Goal: Task Accomplishment & Management: Complete application form

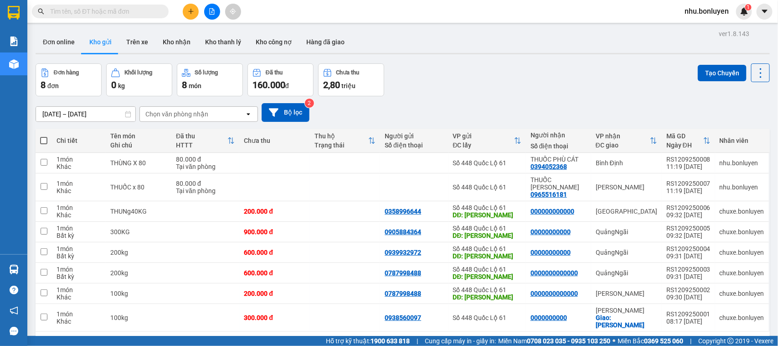
click at [145, 6] on input "text" at bounding box center [104, 11] width 108 height 10
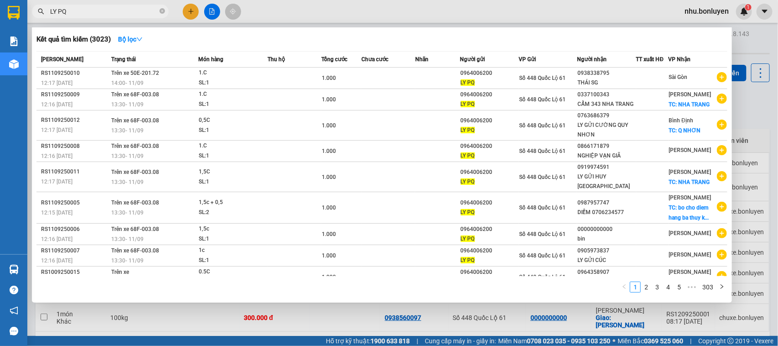
drag, startPoint x: 71, startPoint y: 10, endPoint x: 43, endPoint y: 21, distance: 29.7
click at [42, 20] on div "Kết quả tìm kiếm ( 3023 ) Bộ lọc Mã ĐH Trạng thái Món hàng Thu hộ Tổng cước Chư…" at bounding box center [89, 12] width 178 height 16
type input "LY PQ"
click at [165, 12] on icon "close-circle" at bounding box center [162, 10] width 5 height 5
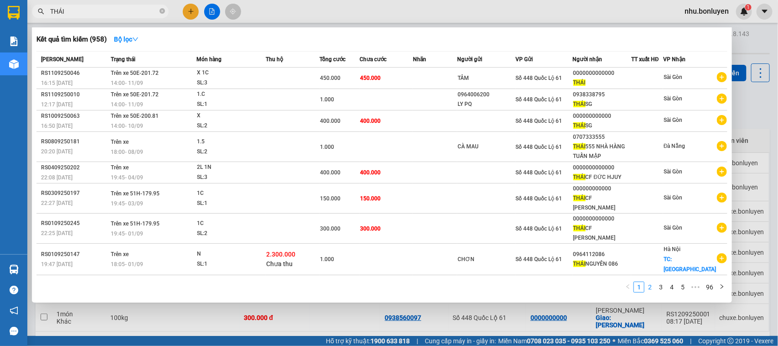
type input "THÁI"
click at [648, 288] on link "2" at bounding box center [650, 287] width 10 height 10
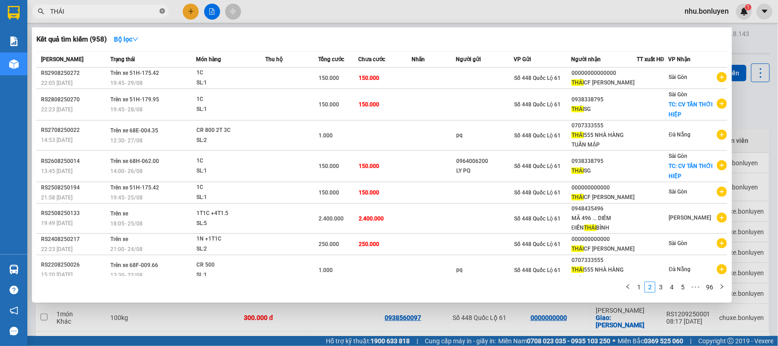
drag, startPoint x: 161, startPoint y: 11, endPoint x: 117, endPoint y: 5, distance: 43.8
click at [160, 11] on icon "close-circle" at bounding box center [162, 10] width 5 height 5
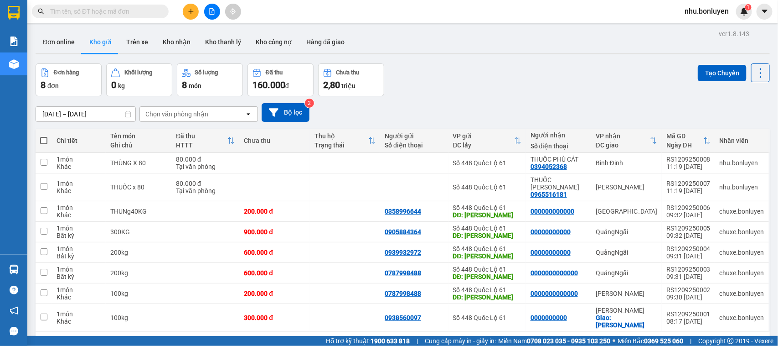
drag, startPoint x: 115, startPoint y: 4, endPoint x: 105, endPoint y: 16, distance: 16.2
click at [105, 16] on span at bounding box center [100, 12] width 137 height 14
click at [102, 16] on input "text" at bounding box center [104, 11] width 108 height 10
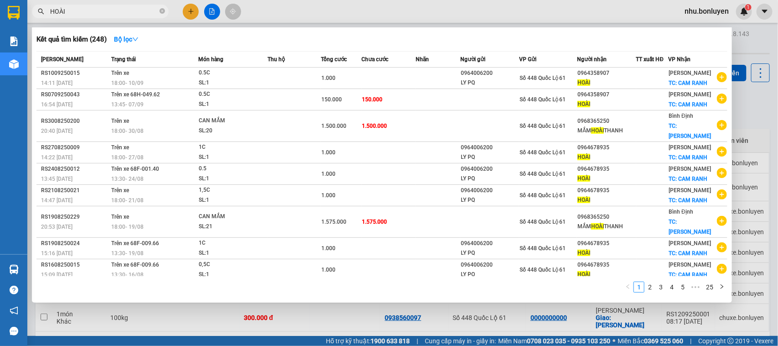
type input "HOÀI"
drag, startPoint x: 163, startPoint y: 10, endPoint x: 102, endPoint y: 14, distance: 61.3
click at [160, 10] on icon "close-circle" at bounding box center [162, 10] width 5 height 5
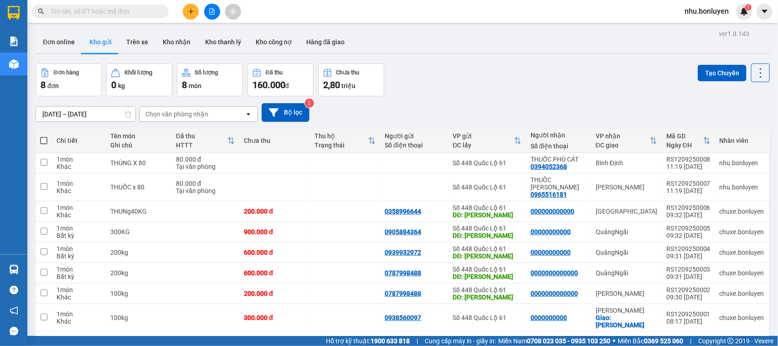
paste input "LY PQ"
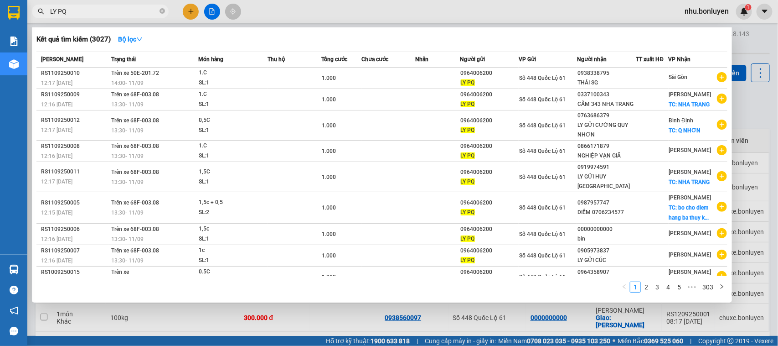
type input "LY PQ"
click at [163, 11] on icon "close-circle" at bounding box center [162, 10] width 5 height 5
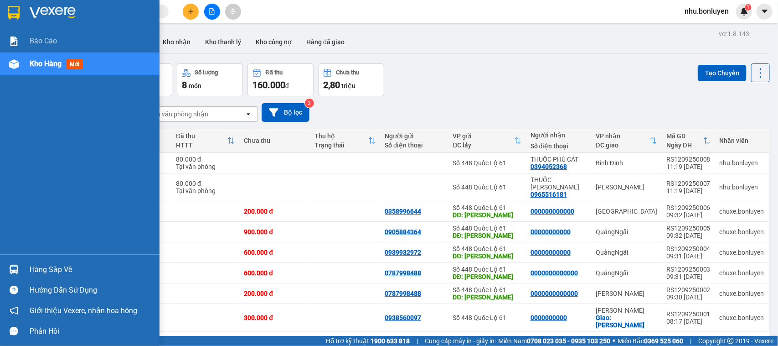
click at [32, 67] on span "Kho hàng" at bounding box center [46, 63] width 32 height 9
click at [44, 42] on span "Báo cáo" at bounding box center [43, 40] width 27 height 11
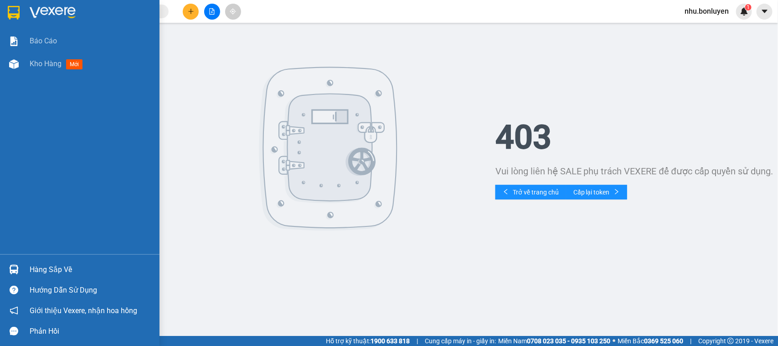
click at [25, 76] on div "Báo cáo Kho hàng mới" at bounding box center [80, 142] width 160 height 224
click at [38, 58] on div "Kho hàng mới" at bounding box center [58, 63] width 57 height 11
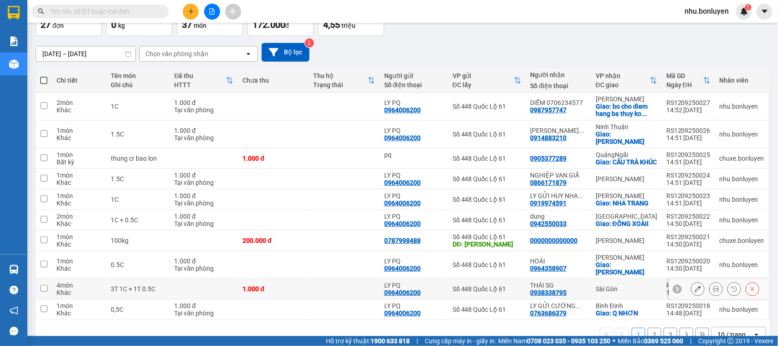
scroll to position [76, 0]
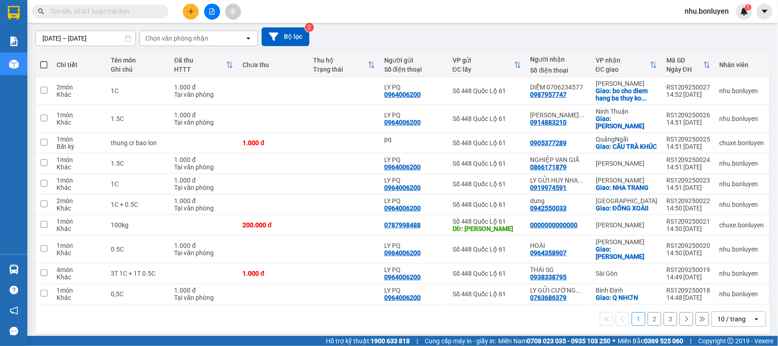
drag, startPoint x: 712, startPoint y: 311, endPoint x: 712, endPoint y: 316, distance: 4.6
click at [718, 314] on div "10 / trang" at bounding box center [732, 318] width 28 height 9
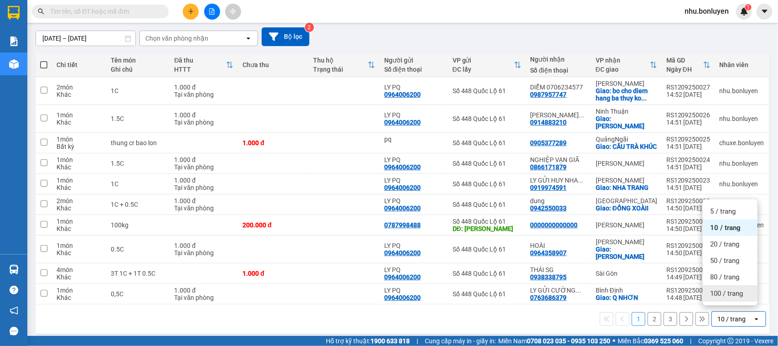
drag, startPoint x: 719, startPoint y: 295, endPoint x: 612, endPoint y: 322, distance: 110.3
click at [719, 294] on span "100 / trang" at bounding box center [727, 293] width 33 height 9
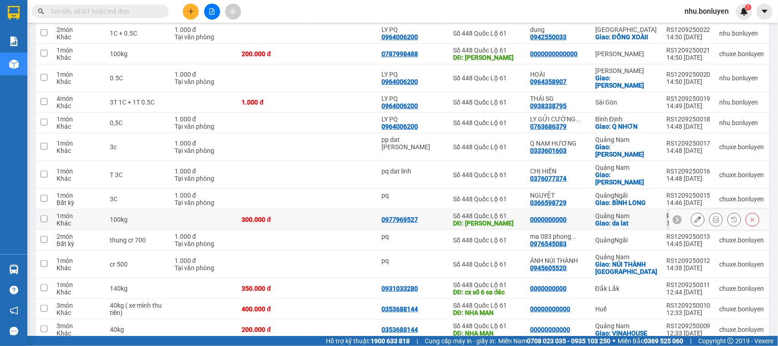
scroll to position [190, 0]
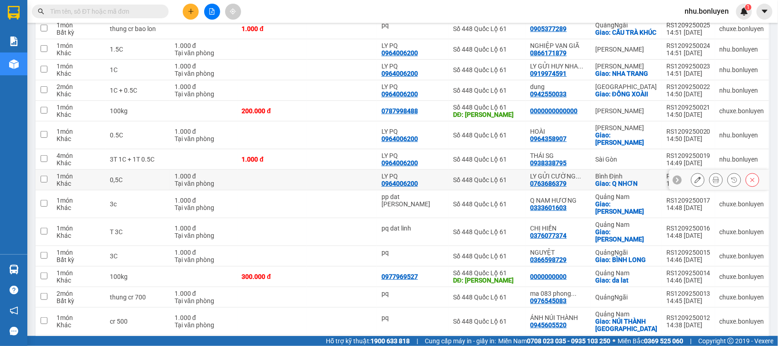
click at [122, 176] on div "0,5C" at bounding box center [138, 179] width 56 height 7
checkbox input "true"
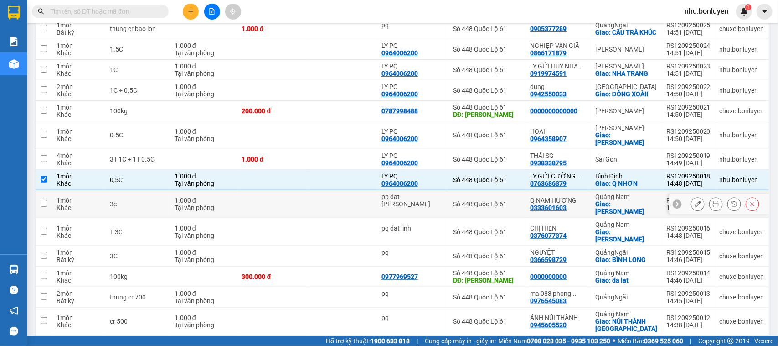
scroll to position [133, 0]
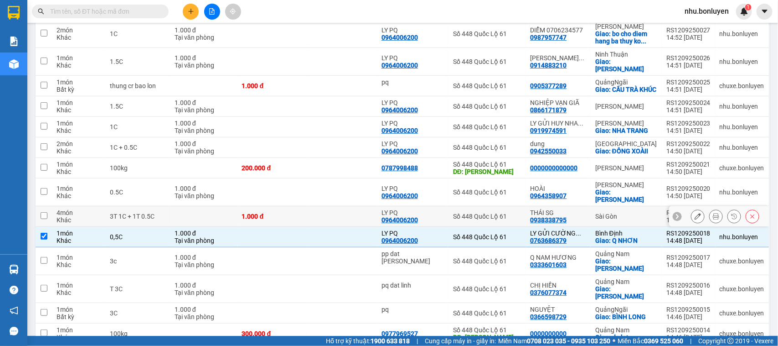
click at [235, 214] on td at bounding box center [203, 216] width 67 height 21
checkbox input "true"
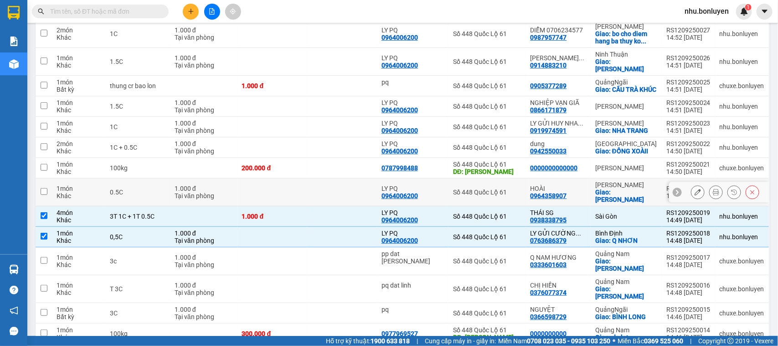
click at [238, 193] on td "1.000 đ Tại văn phòng" at bounding box center [203, 192] width 67 height 28
checkbox input "true"
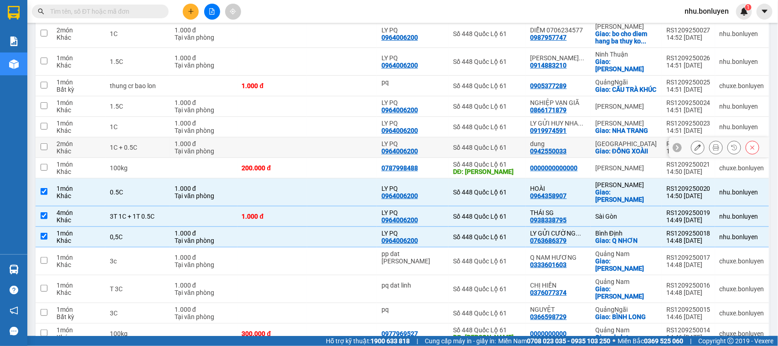
click at [297, 148] on td at bounding box center [273, 147] width 70 height 21
checkbox input "true"
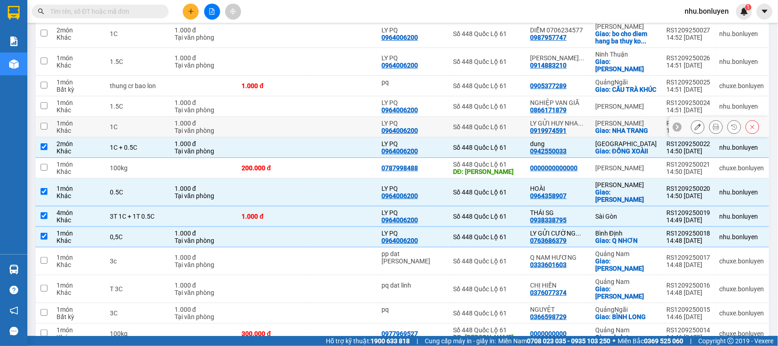
click at [312, 117] on td at bounding box center [342, 127] width 70 height 21
checkbox input "true"
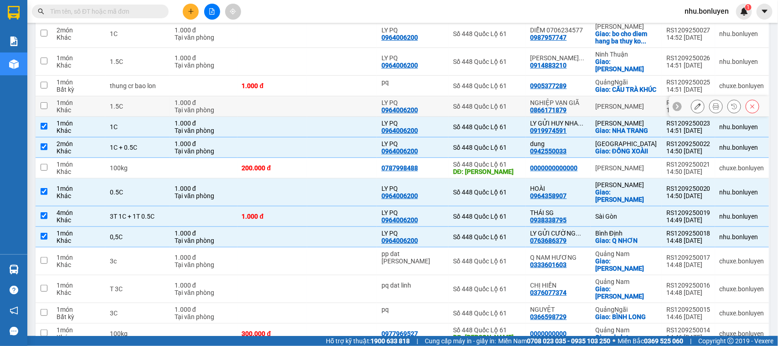
click at [315, 104] on td at bounding box center [342, 106] width 70 height 21
checkbox input "true"
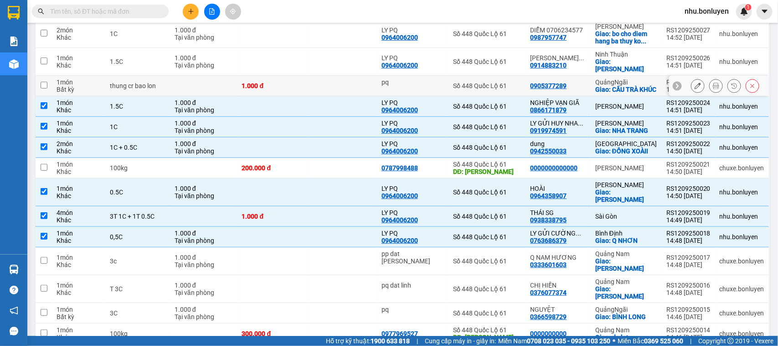
scroll to position [76, 0]
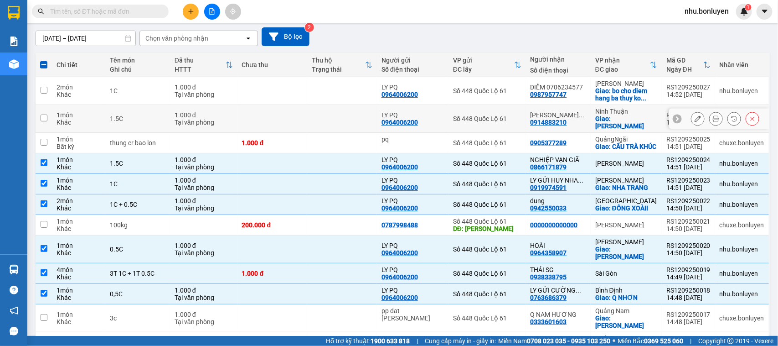
click at [292, 112] on td at bounding box center [273, 119] width 70 height 28
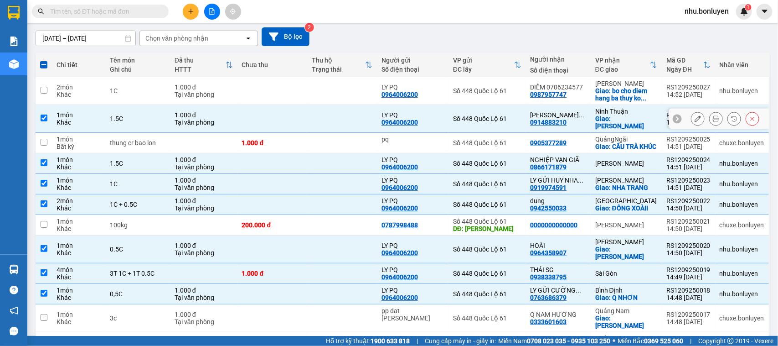
click at [309, 113] on td at bounding box center [342, 119] width 70 height 28
checkbox input "false"
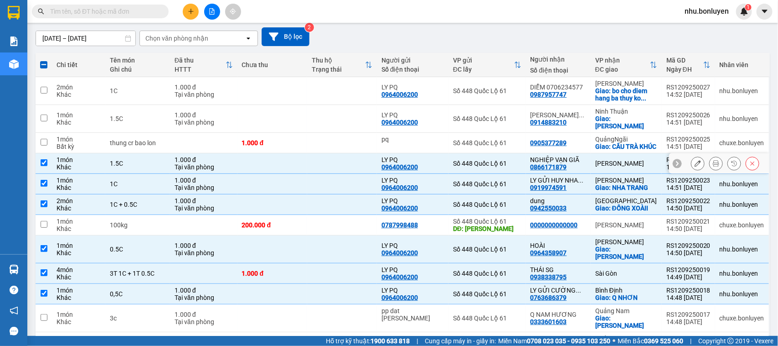
click at [342, 173] on td at bounding box center [342, 163] width 70 height 21
checkbox input "false"
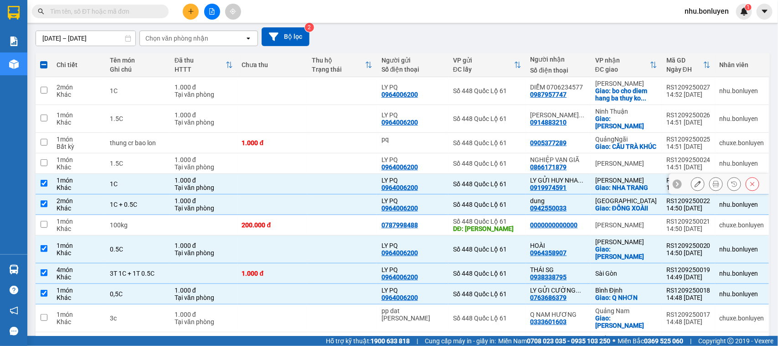
click at [340, 194] on td at bounding box center [342, 184] width 70 height 21
checkbox input "false"
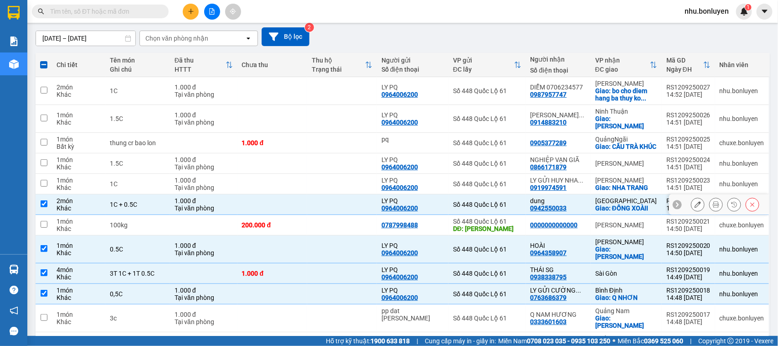
click at [336, 211] on td at bounding box center [342, 204] width 70 height 21
checkbox input "false"
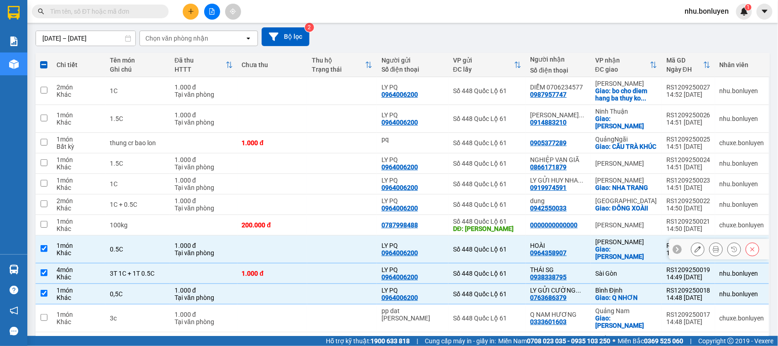
drag, startPoint x: 313, startPoint y: 248, endPoint x: 302, endPoint y: 270, distance: 24.5
click at [311, 252] on td at bounding box center [342, 249] width 70 height 28
checkbox input "false"
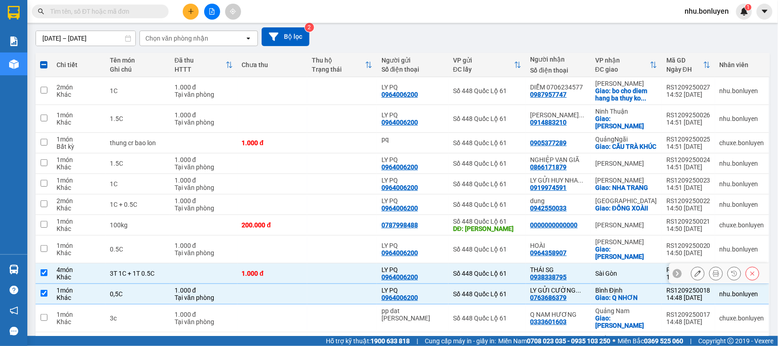
click at [302, 270] on div "1.000 đ" at bounding box center [272, 273] width 61 height 7
checkbox input "false"
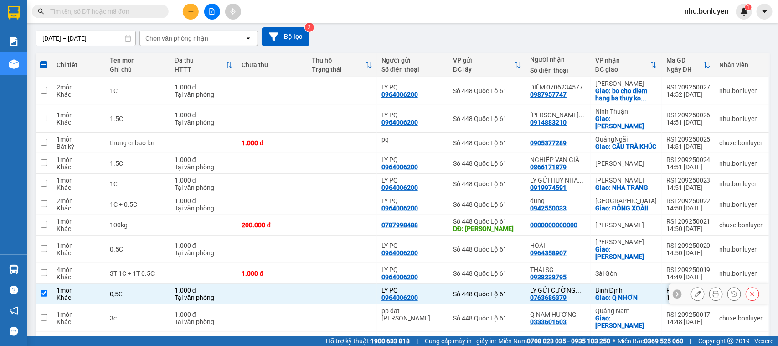
click at [281, 297] on td at bounding box center [273, 294] width 70 height 21
checkbox input "false"
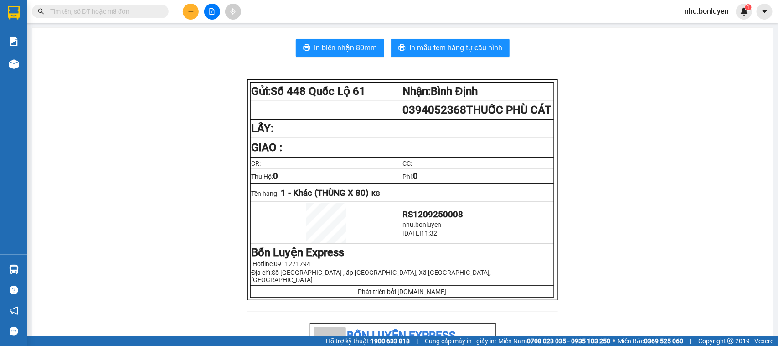
click at [192, 8] on icon "plus" at bounding box center [191, 11] width 6 height 6
click at [207, 37] on div "Tạo đơn hàng" at bounding box center [227, 34] width 40 height 10
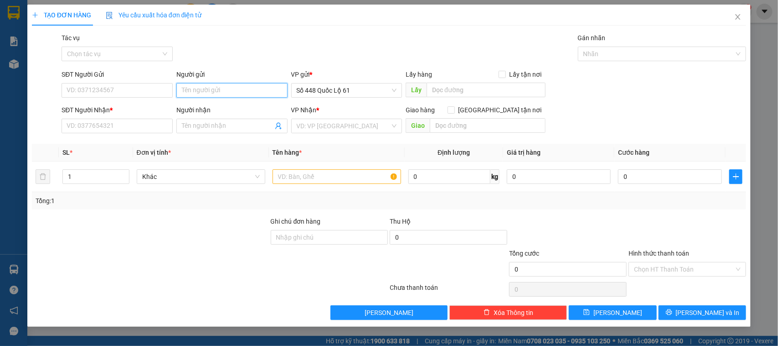
paste input "LY PQ"
type input "LY PQ"
drag, startPoint x: 197, startPoint y: 108, endPoint x: 173, endPoint y: 106, distance: 24.2
click at [192, 111] on div "LY PQ - 0964006200" at bounding box center [232, 109] width 100 height 10
type input "0964006200"
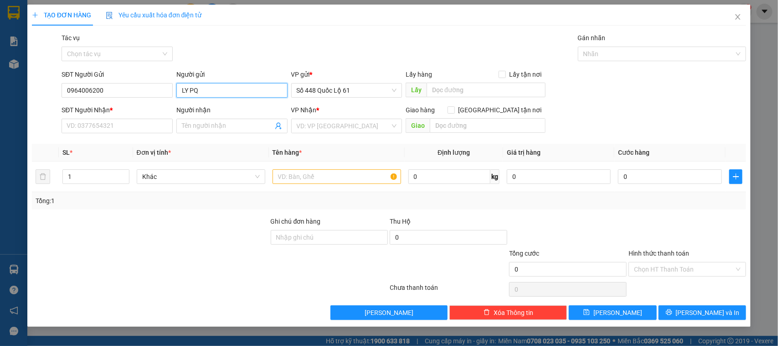
type input "LY PQ"
click at [141, 129] on input "SĐT Người Nhận *" at bounding box center [117, 126] width 111 height 15
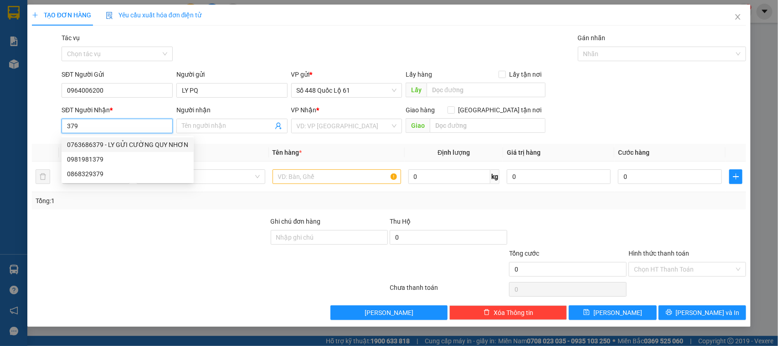
click at [113, 145] on div "0763686379 - LY GỬI CƯỜNG QUY NHƠN" at bounding box center [127, 145] width 121 height 10
type input "0763686379"
type input "LY GỬI CƯỜNG QUY NHƠN"
checkbox input "true"
type input "Q NHƠN"
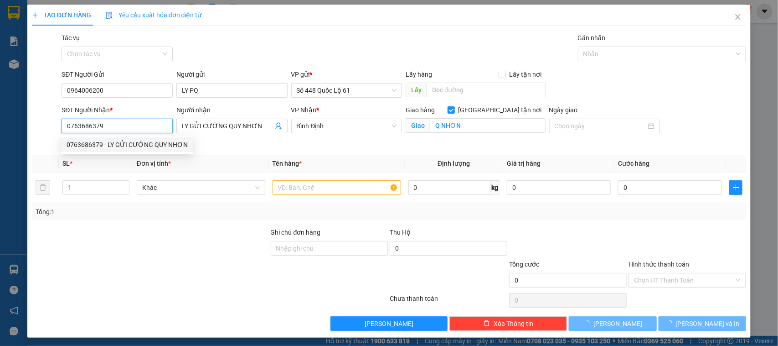
type input "1.000"
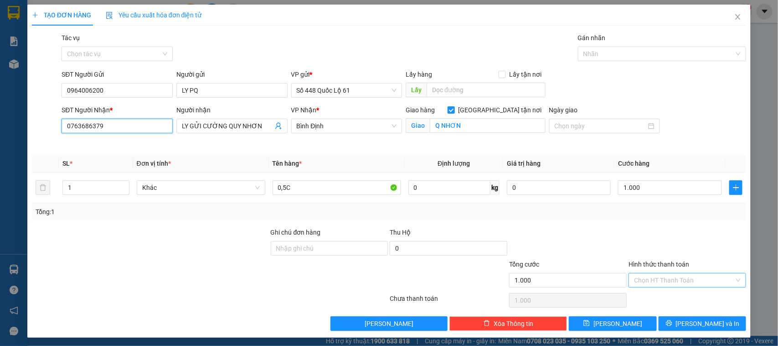
type input "0763686379"
click at [653, 290] on div "Transit Pickup Surcharge Ids Transit Deliver Surcharge Ids Transit Deliver Surc…" at bounding box center [389, 182] width 715 height 298
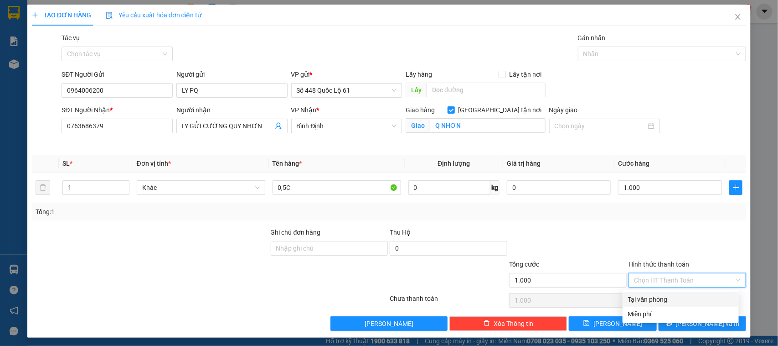
click at [651, 298] on div "Tại văn phòng" at bounding box center [680, 299] width 105 height 10
type input "0"
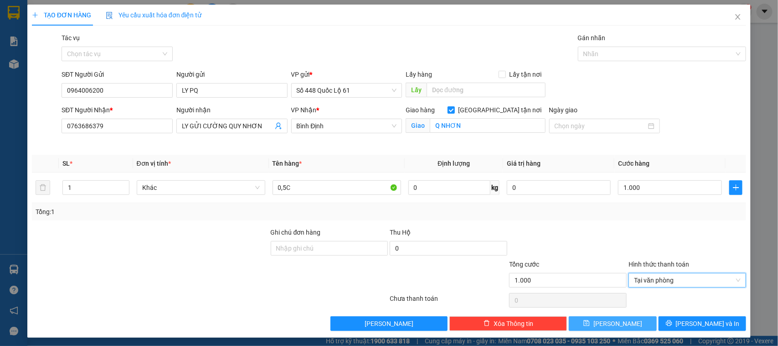
drag, startPoint x: 616, startPoint y: 327, endPoint x: 608, endPoint y: 332, distance: 9.0
click at [614, 328] on span "Lưu" at bounding box center [618, 323] width 49 height 10
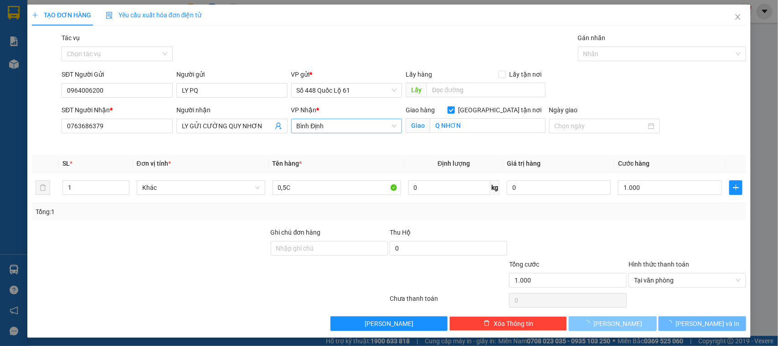
checkbox input "false"
type input "0"
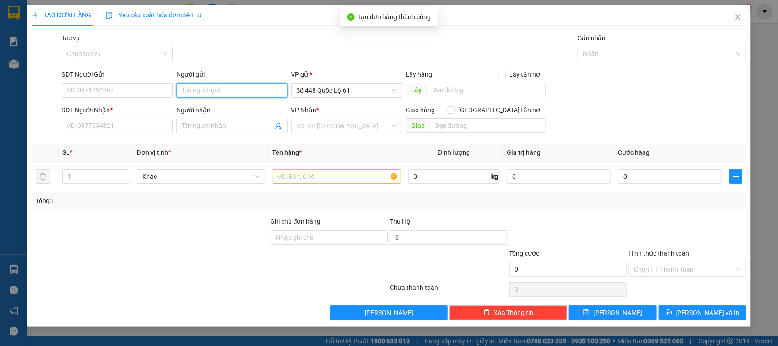
click at [229, 97] on input "Người gửi" at bounding box center [231, 90] width 111 height 15
click at [197, 103] on div "LY PQ - 0964006200" at bounding box center [231, 109] width 111 height 15
type input "0964006200"
type input "LY PQ"
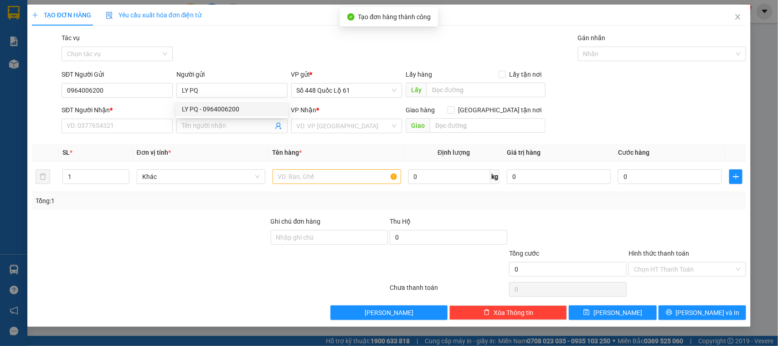
click at [137, 117] on div "SĐT Người Nhận *" at bounding box center [117, 112] width 111 height 14
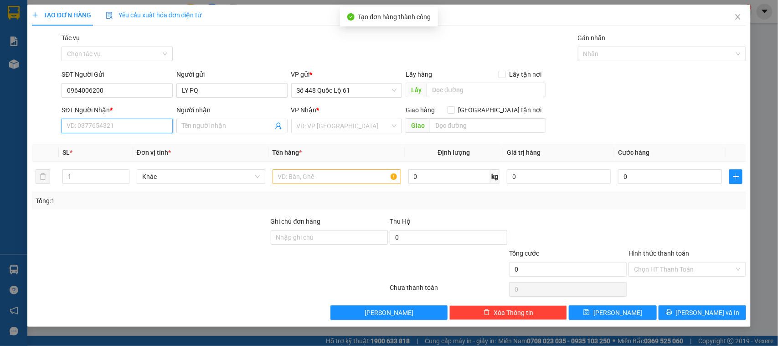
click at [117, 126] on input "SĐT Người Nhận *" at bounding box center [117, 126] width 111 height 15
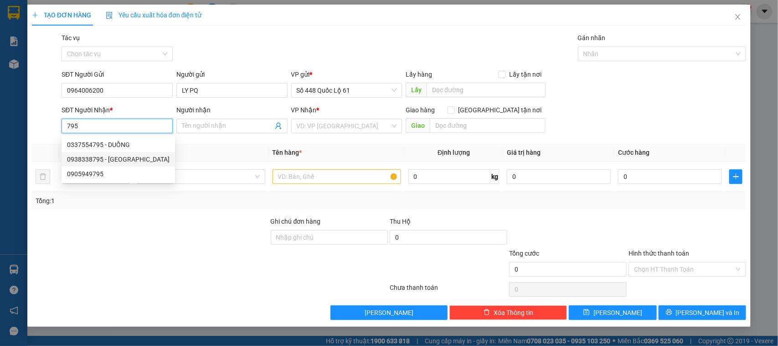
click at [128, 161] on div "0938338795 - THÁI SG" at bounding box center [118, 159] width 103 height 10
type input "0938338795"
type input "THÁI SG"
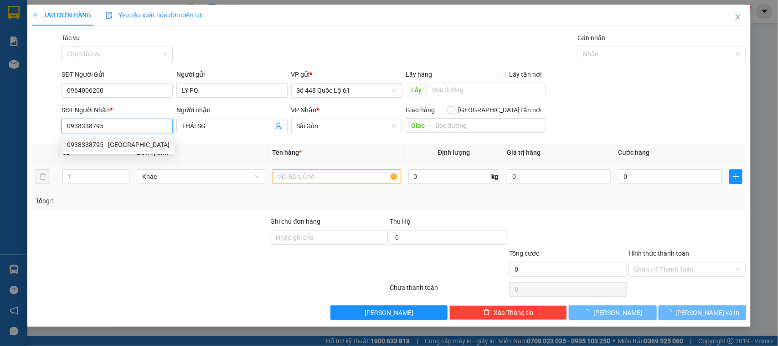
type input "1.000"
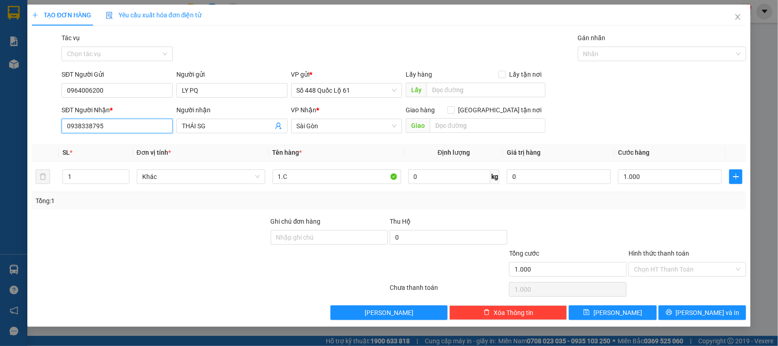
type input "0938338795"
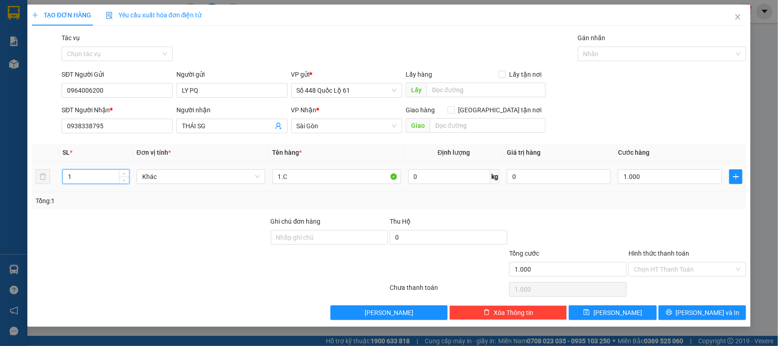
click at [117, 180] on input "1" at bounding box center [96, 177] width 66 height 14
type input "4"
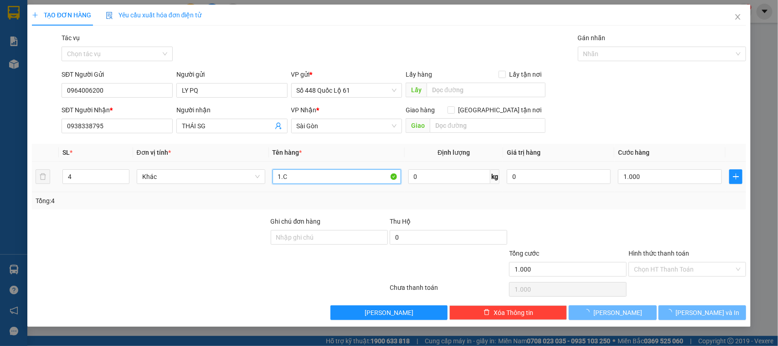
drag, startPoint x: 292, startPoint y: 169, endPoint x: 290, endPoint y: 182, distance: 12.6
click at [235, 180] on tr "4 Khác 1.C 0 kg 0 1.000" at bounding box center [389, 176] width 715 height 31
type input "0"
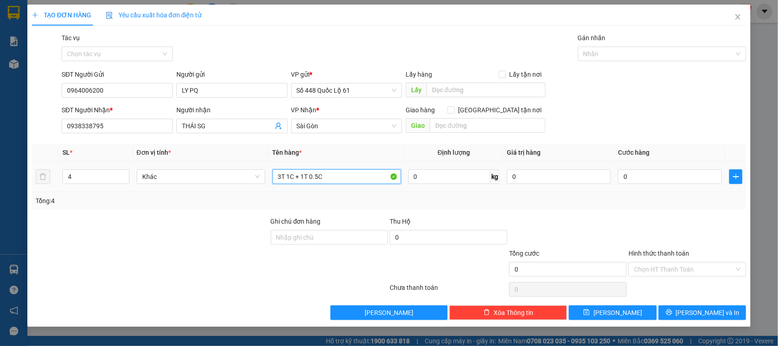
type input "3T 1C + 1T 0.5C"
click at [639, 185] on div "0" at bounding box center [670, 176] width 104 height 18
click at [642, 173] on input "0" at bounding box center [670, 176] width 104 height 15
type input "1"
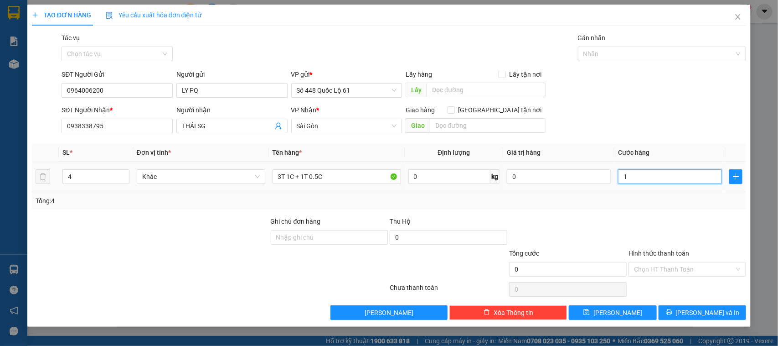
type input "1"
click at [634, 198] on div "Tổng: 4" at bounding box center [390, 201] width 708 height 10
type input "1.000"
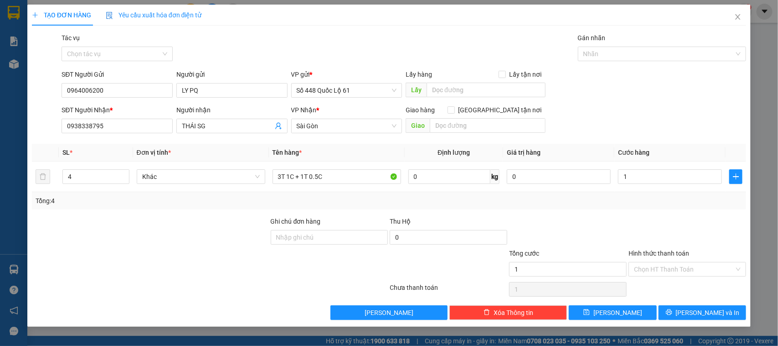
type input "1.000"
drag, startPoint x: 618, startPoint y: 314, endPoint x: 459, endPoint y: 236, distance: 177.4
click at [619, 314] on span "Lưu" at bounding box center [618, 312] width 49 height 10
type input "0"
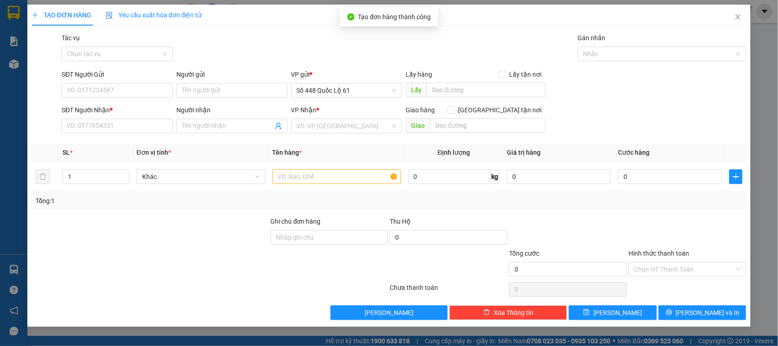
click at [238, 81] on div "Người gửi" at bounding box center [231, 76] width 111 height 14
click at [225, 88] on input "Người gửi" at bounding box center [231, 90] width 111 height 15
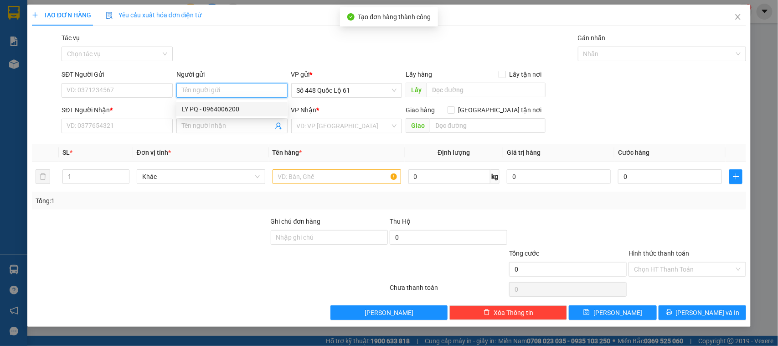
click at [209, 109] on div "LY PQ - 0964006200" at bounding box center [232, 109] width 100 height 10
type input "0964006200"
type input "LY PQ"
click at [117, 124] on input "SĐT Người Nhận *" at bounding box center [117, 126] width 111 height 15
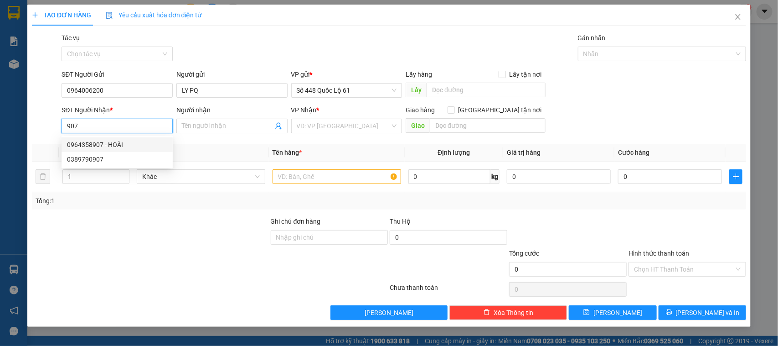
click at [118, 146] on div "0964358907 - HOÀI" at bounding box center [117, 145] width 100 height 10
type input "0964358907"
type input "HOÀI"
checkbox input "true"
type input "CAM RANH"
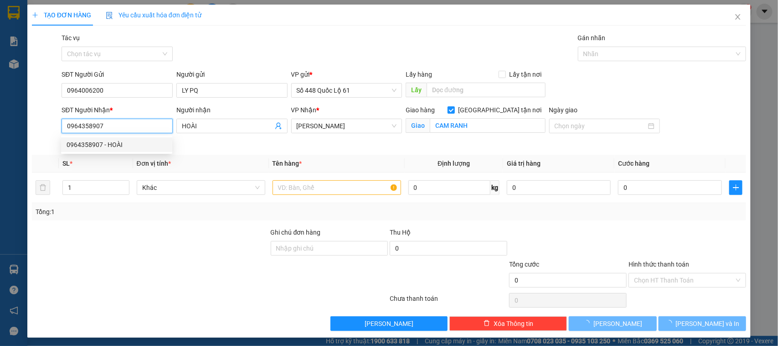
type input "1.000"
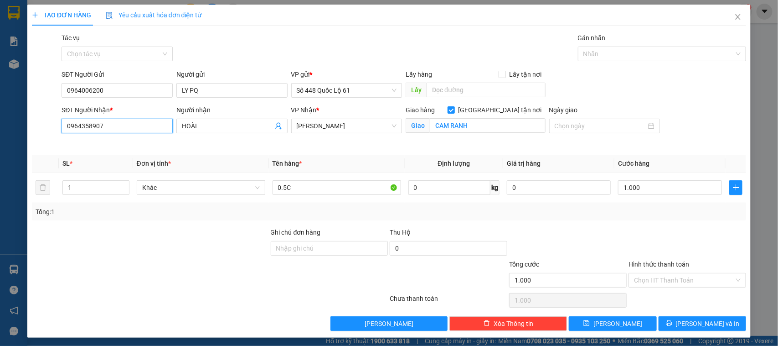
type input "0964358907"
drag, startPoint x: 679, startPoint y: 277, endPoint x: 674, endPoint y: 288, distance: 12.0
click at [679, 278] on input "Hình thức thanh toán" at bounding box center [684, 280] width 100 height 14
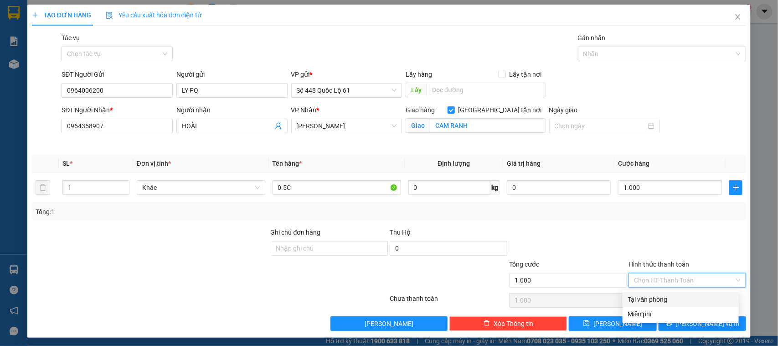
click at [670, 297] on div "Tại văn phòng" at bounding box center [680, 299] width 105 height 10
type input "0"
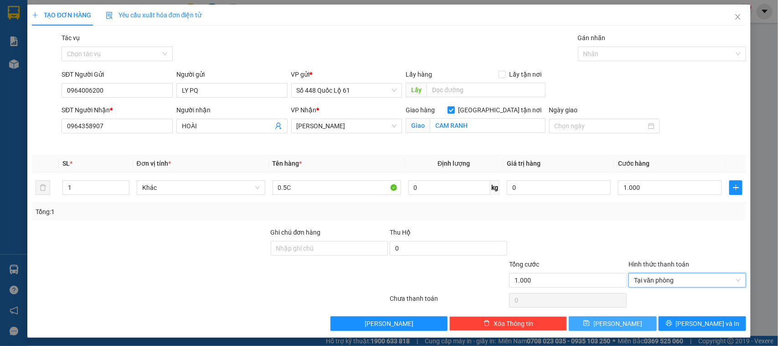
click at [626, 324] on button "Lưu" at bounding box center [613, 323] width 88 height 15
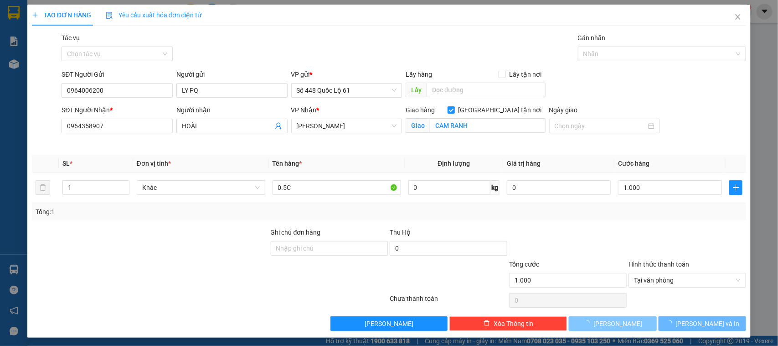
checkbox input "false"
type input "0"
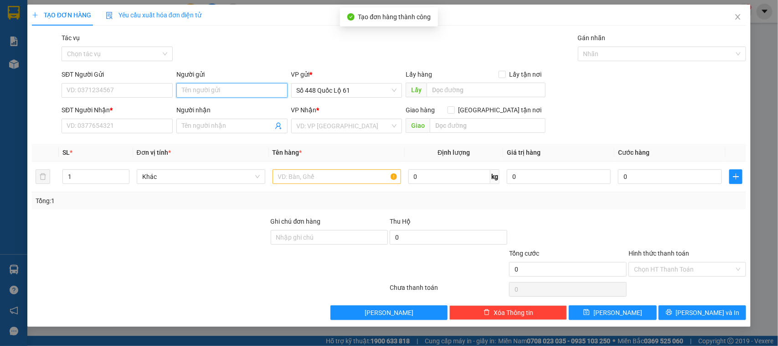
click at [219, 93] on input "Người gửi" at bounding box center [231, 90] width 111 height 15
click at [195, 114] on div "LY PQ - 0964006200" at bounding box center [231, 109] width 111 height 15
type input "0964006200"
type input "LY PQ"
click at [160, 130] on input "SĐT Người Nhận *" at bounding box center [117, 126] width 111 height 15
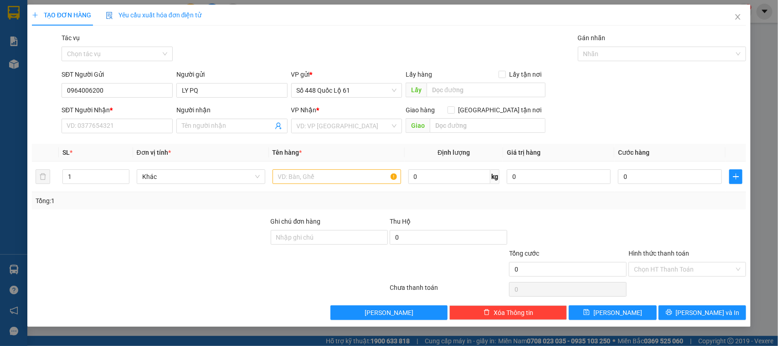
click at [219, 135] on div "Người nhận Tên người nhận" at bounding box center [231, 121] width 111 height 32
click at [220, 119] on span at bounding box center [231, 126] width 111 height 15
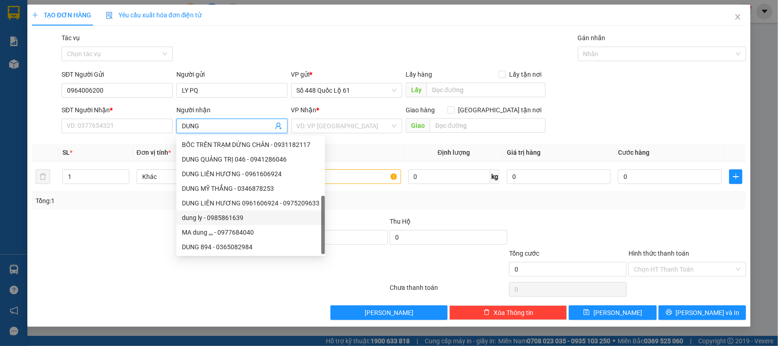
scroll to position [29, 0]
type input "DUNG"
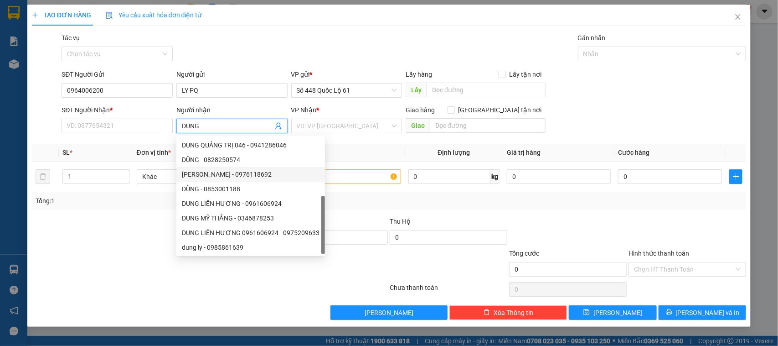
scroll to position [0, 0]
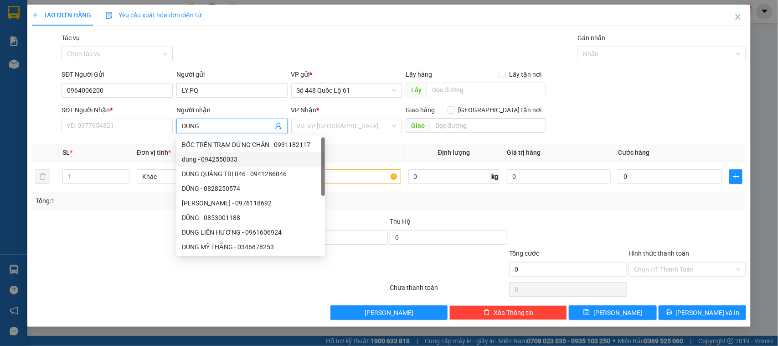
click at [220, 158] on div "dung - 0942550033" at bounding box center [251, 159] width 138 height 10
type input "0942550033"
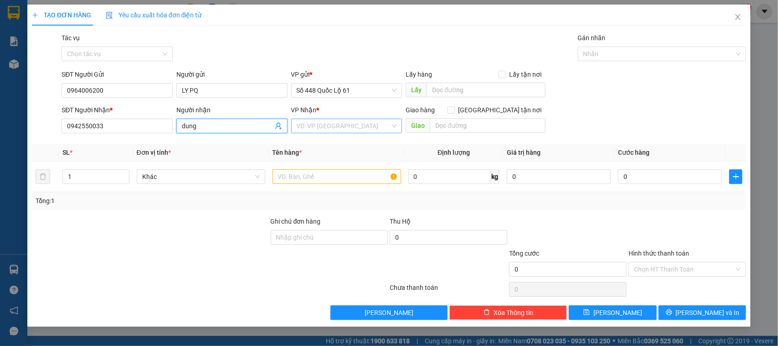
type input "dung"
click at [334, 127] on input "search" at bounding box center [344, 126] width 94 height 14
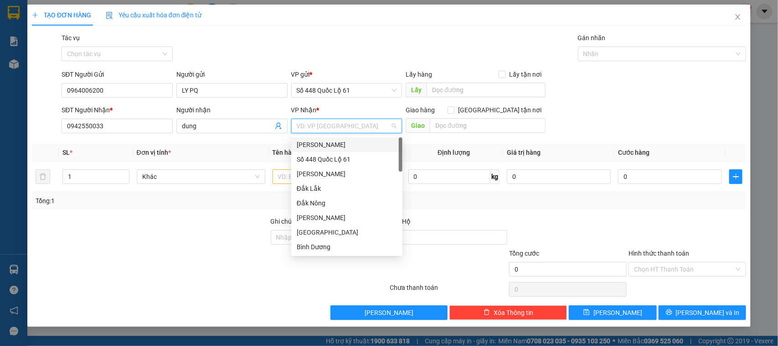
type input "B"
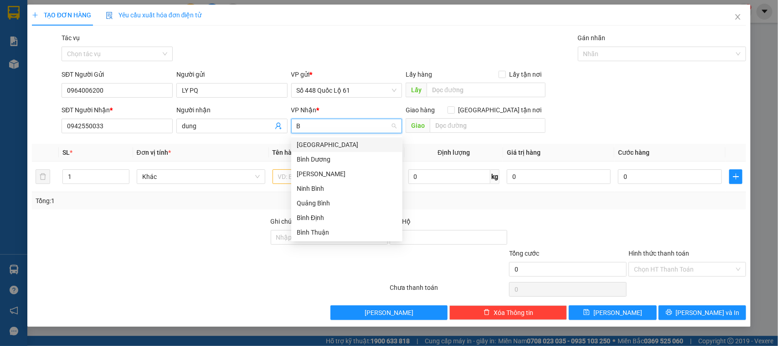
drag, startPoint x: 313, startPoint y: 146, endPoint x: 470, endPoint y: 126, distance: 157.7
click at [318, 145] on div "[GEOGRAPHIC_DATA]" at bounding box center [347, 145] width 100 height 10
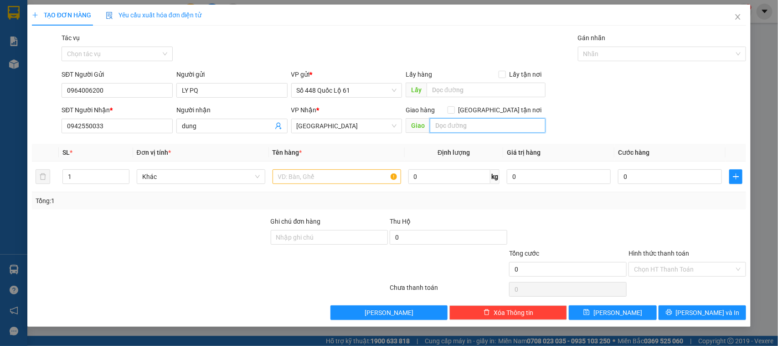
click at [495, 122] on input "text" at bounding box center [488, 125] width 116 height 15
click at [505, 108] on span "Giao tận nơi" at bounding box center [500, 110] width 91 height 10
click at [454, 108] on input "Giao tận nơi" at bounding box center [451, 109] width 6 height 6
checkbox input "true"
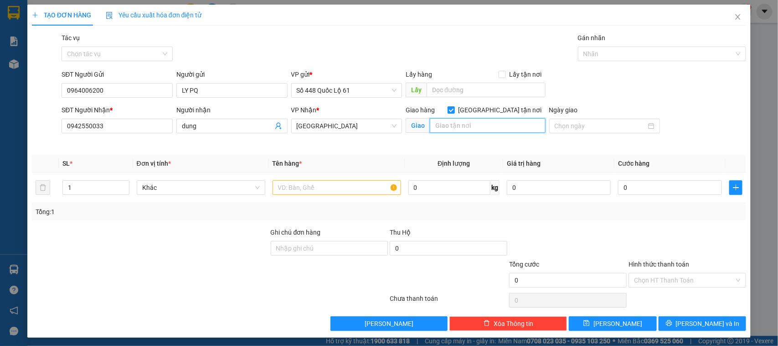
click at [463, 130] on input "text" at bounding box center [488, 125] width 116 height 15
type input "D"
type input "ĐỒNG XOÀII"
click at [368, 222] on div "Transit Pickup Surcharge Ids Transit Deliver Surcharge Ids Transit Deliver Surc…" at bounding box center [389, 182] width 715 height 298
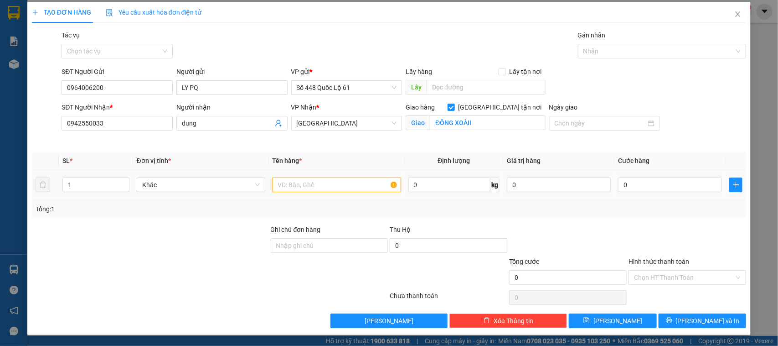
click at [365, 185] on input "text" at bounding box center [337, 184] width 129 height 15
type input "1C + 0.5C"
click at [69, 182] on input "1" at bounding box center [96, 185] width 66 height 14
type input "1"
click at [114, 183] on input "1" at bounding box center [96, 185] width 66 height 14
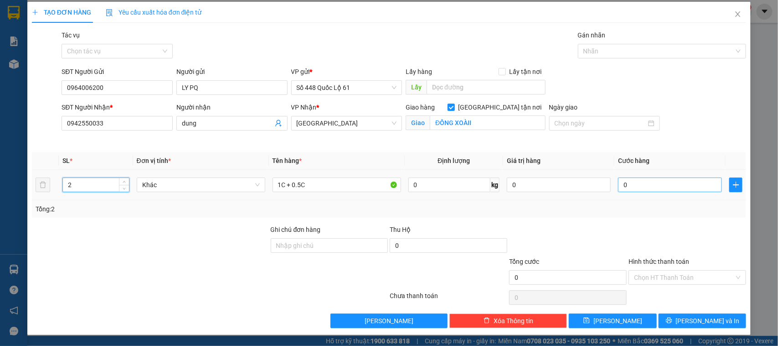
type input "2"
click at [650, 182] on input "0" at bounding box center [670, 184] width 104 height 15
type input "12"
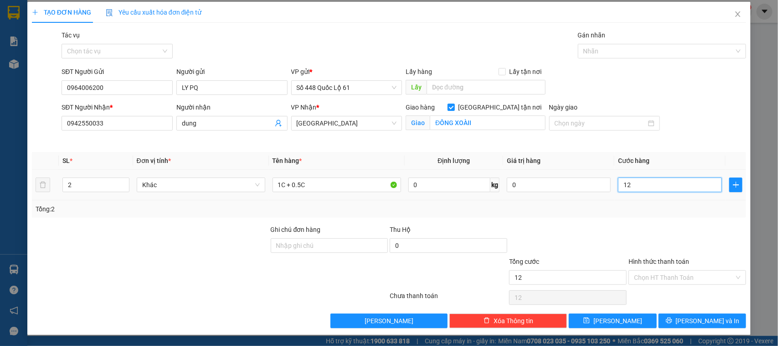
type input "1"
click at [639, 235] on div at bounding box center [687, 240] width 119 height 32
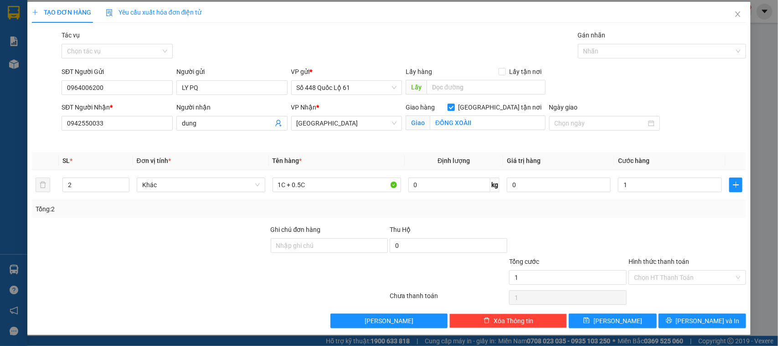
type input "1.000"
drag, startPoint x: 650, startPoint y: 282, endPoint x: 644, endPoint y: 289, distance: 9.1
click at [648, 285] on div "Hình thức thanh toán Chọn HT Thanh Toán" at bounding box center [688, 272] width 118 height 32
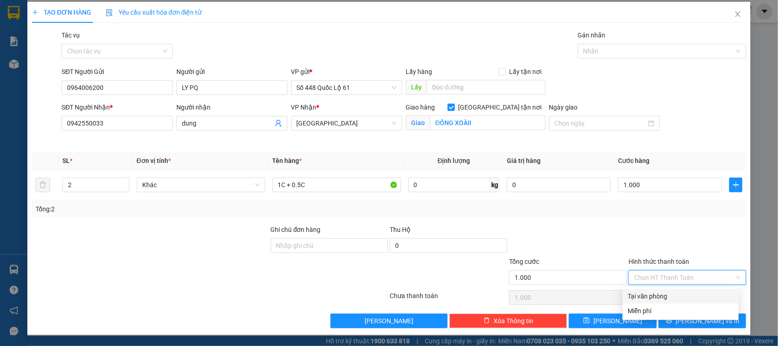
drag, startPoint x: 644, startPoint y: 290, endPoint x: 621, endPoint y: 311, distance: 31.6
click at [643, 290] on div "Tại văn phòng" at bounding box center [681, 296] width 116 height 15
type input "0"
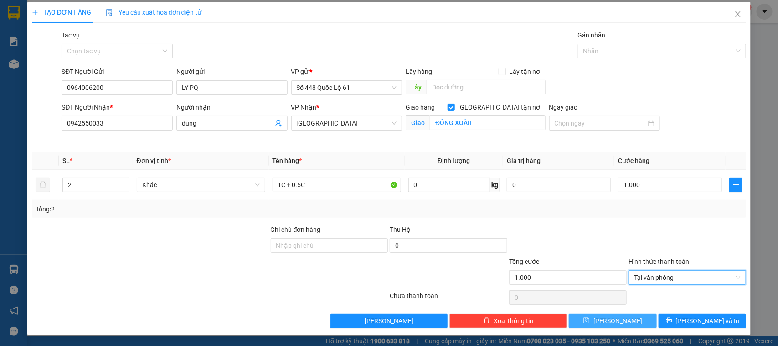
click at [618, 313] on button "Lưu" at bounding box center [613, 320] width 88 height 15
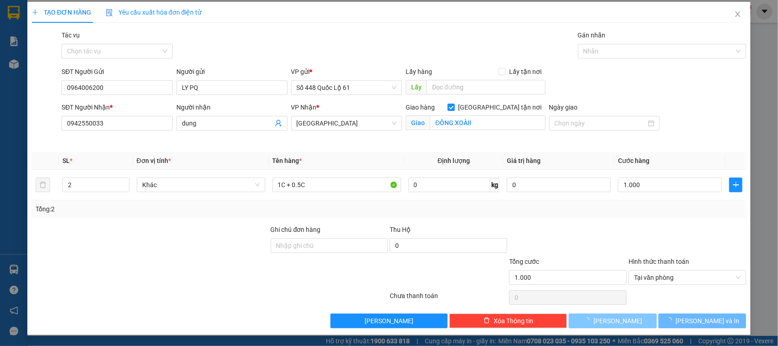
checkbox input "false"
type input "0"
type input "1"
type input "0"
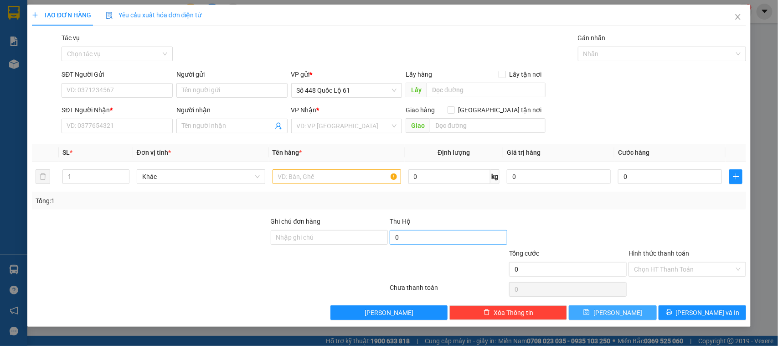
scroll to position [0, 0]
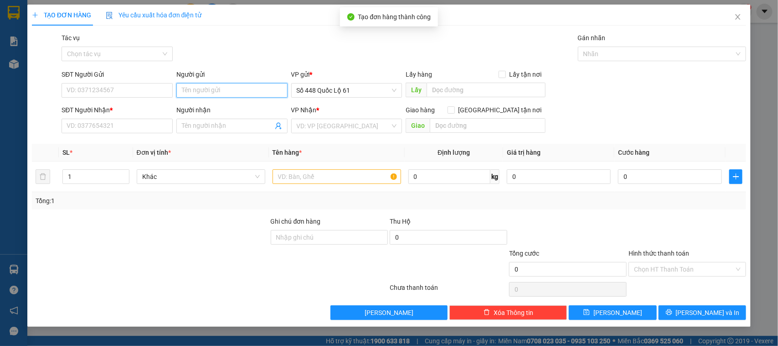
click at [248, 94] on input "Người gửi" at bounding box center [231, 90] width 111 height 15
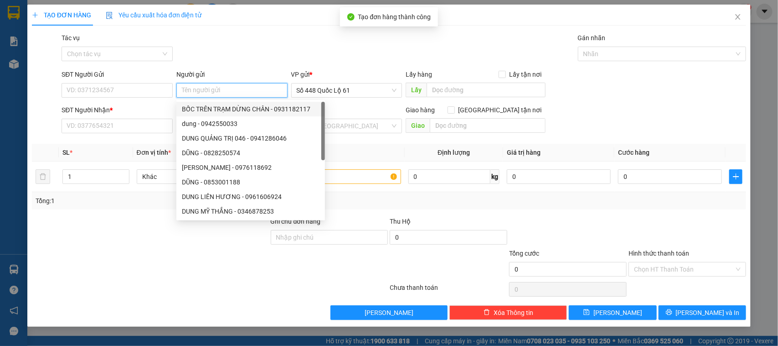
drag, startPoint x: 212, startPoint y: 108, endPoint x: 190, endPoint y: 129, distance: 30.3
click at [211, 110] on div "BỐC TRÊN TRẠM DỪNG CHÂN - 0931182117" at bounding box center [251, 109] width 138 height 10
type input "0931182117"
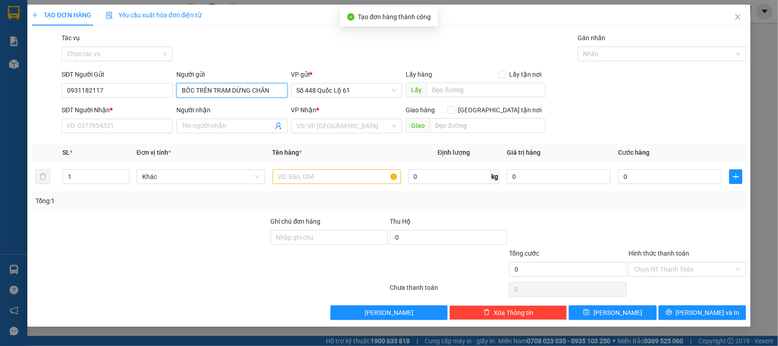
drag, startPoint x: 265, startPoint y: 92, endPoint x: 164, endPoint y: 103, distance: 101.8
click at [144, 104] on form "SĐT Người Gửi 0931182117 Người gửi BỐC TRÊN TRẠM DỪNG CHÂN BỐC TRÊN TRẠM DỪNG C…" at bounding box center [389, 102] width 715 height 67
type input "N"
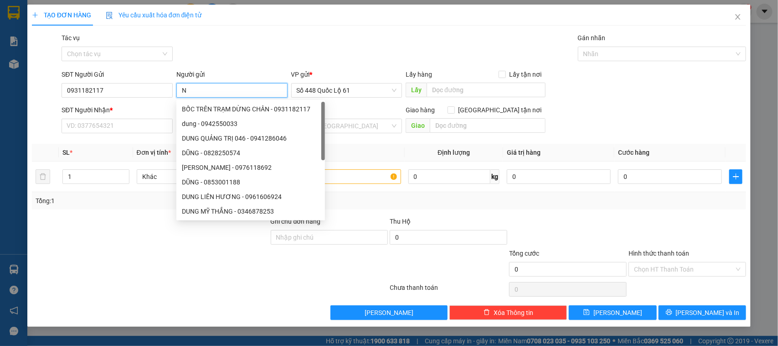
drag, startPoint x: 257, startPoint y: 92, endPoint x: 186, endPoint y: 99, distance: 71.1
click at [115, 108] on form "SĐT Người Gửi 0931182117 Người gửi N VP gửi * Số 448 Quốc Lộ 61 Lấy hàng Lấy tậ…" at bounding box center [389, 102] width 715 height 67
paste input "LY PQ"
type input "LY PQ"
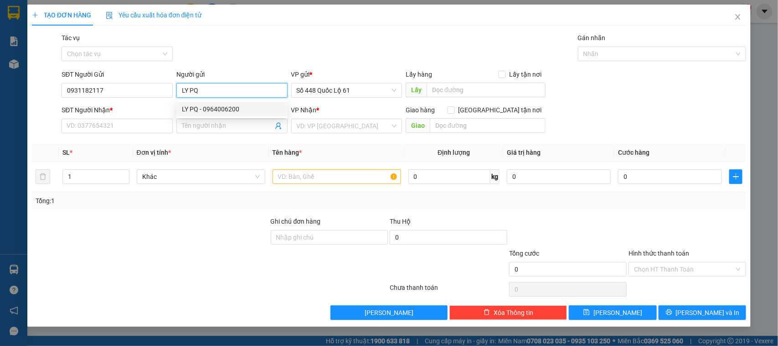
click at [206, 106] on div "LY PQ - 0964006200" at bounding box center [232, 109] width 100 height 10
type input "0964006200"
type input "LY PQ"
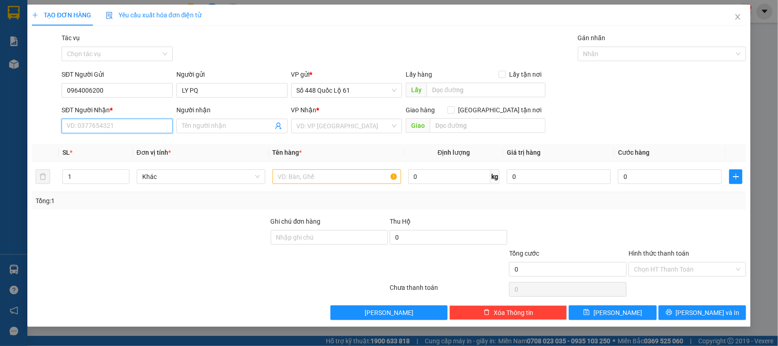
click at [104, 128] on input "SĐT Người Nhận *" at bounding box center [117, 126] width 111 height 15
type input "2"
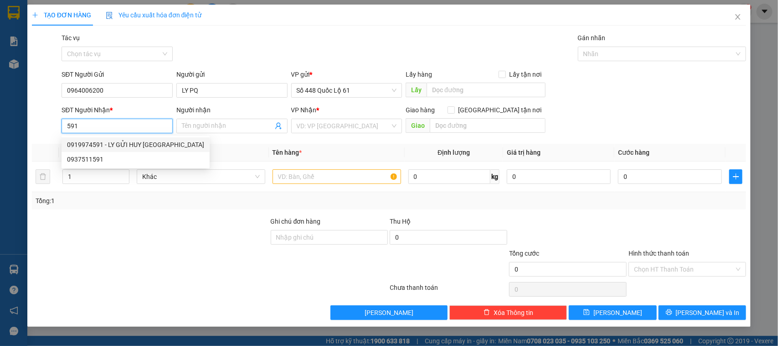
click at [122, 147] on div "0919974591 - LY GỬI HUY NHA TRANG" at bounding box center [135, 145] width 137 height 10
type input "0919974591"
type input "LY GỬI HUY [GEOGRAPHIC_DATA]"
checkbox input "true"
type input "NHA TRANG"
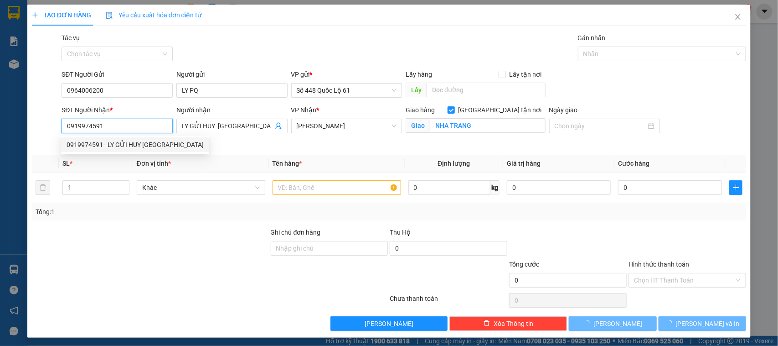
type input "1.000"
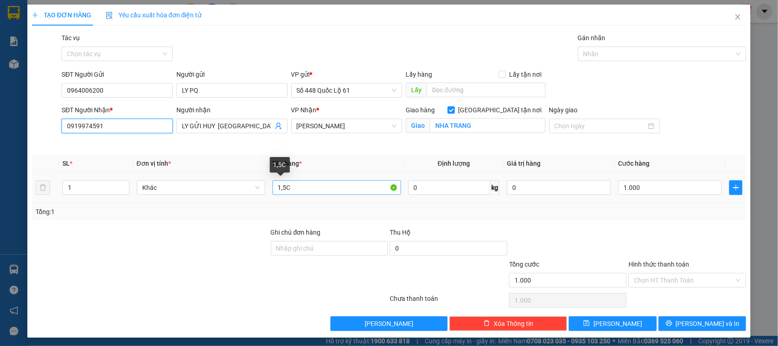
type input "0919974591"
drag, startPoint x: 313, startPoint y: 191, endPoint x: 262, endPoint y: 211, distance: 54.6
click at [254, 215] on div "SL * Đơn vị tính * Tên hàng * Định lượng Giá trị hàng Cước hàng 1 Khác 1,5C 0 k…" at bounding box center [389, 188] width 715 height 66
type input "1C"
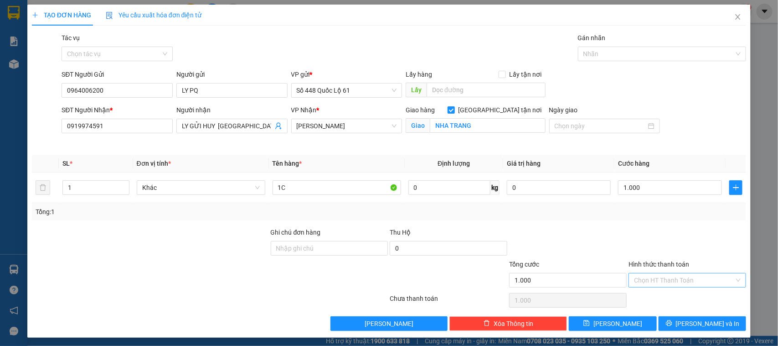
click at [637, 282] on input "Hình thức thanh toán" at bounding box center [684, 280] width 100 height 14
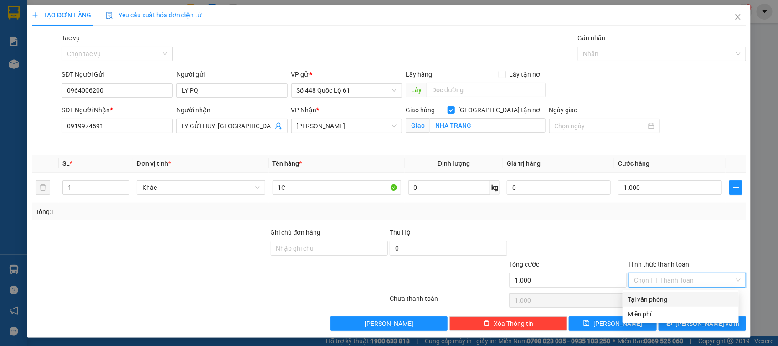
click at [637, 294] on div "Tại văn phòng" at bounding box center [681, 299] width 116 height 15
type input "0"
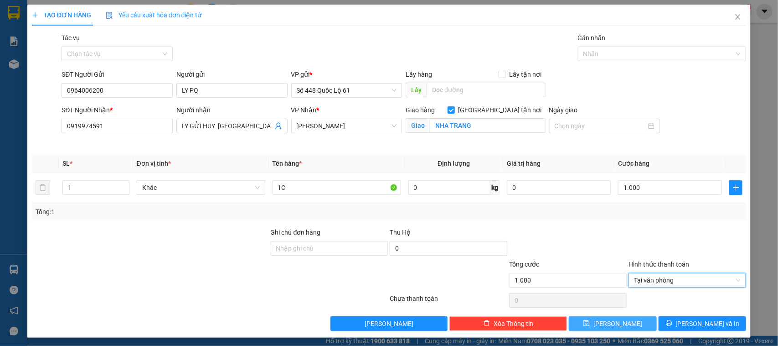
click at [633, 326] on button "Lưu" at bounding box center [613, 323] width 88 height 15
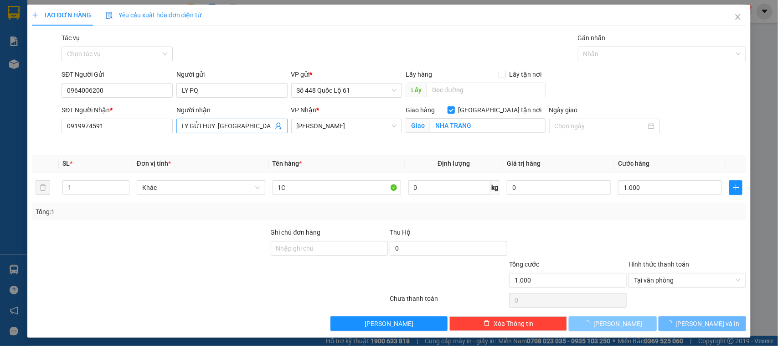
checkbox input "false"
type input "0"
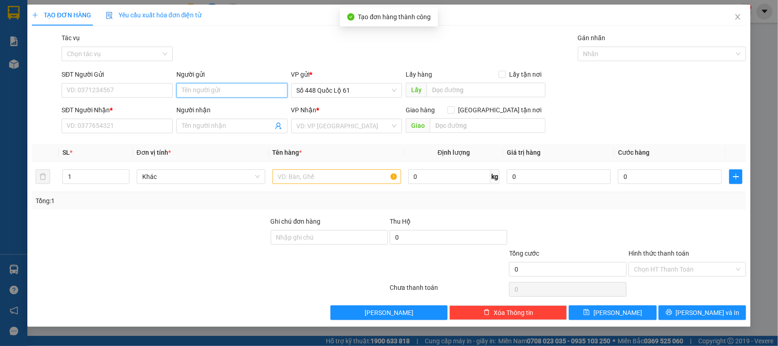
click at [224, 89] on input "Người gửi" at bounding box center [231, 90] width 111 height 15
click at [207, 106] on div "LY PQ - 0964006200" at bounding box center [232, 109] width 100 height 10
type input "0964006200"
type input "LY PQ"
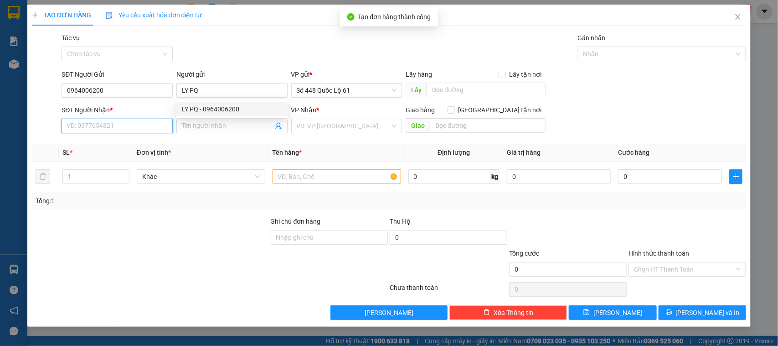
click at [133, 127] on input "SĐT Người Nhận *" at bounding box center [117, 126] width 111 height 15
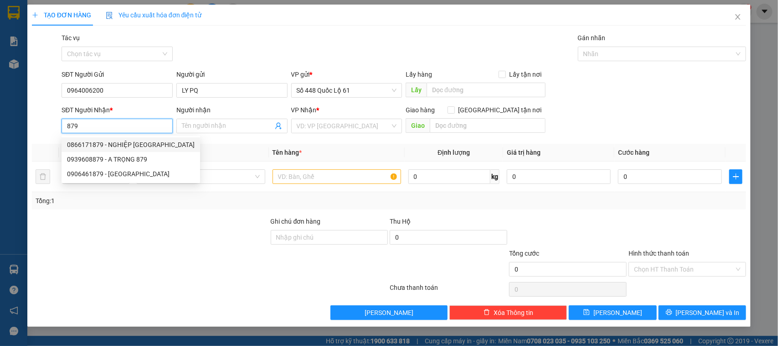
click at [113, 142] on div "0866171879 - NGHIỆP VẠN GIÃ" at bounding box center [131, 145] width 128 height 10
type input "0866171879"
type input "NGHIỆP VẠN GIÃ"
type input "1.000"
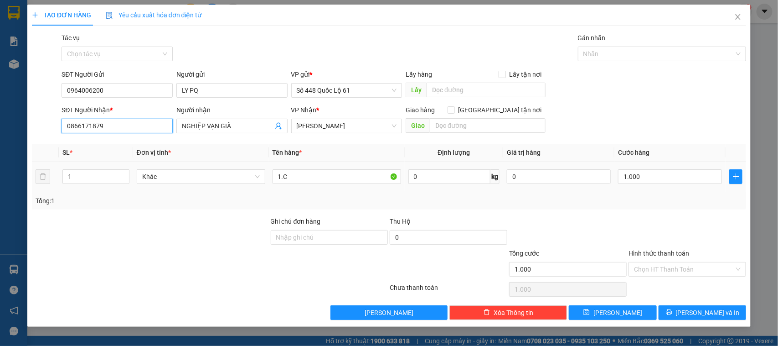
type input "0866171879"
click at [301, 167] on div "1.C" at bounding box center [337, 176] width 129 height 18
click at [281, 179] on input "1.C" at bounding box center [337, 176] width 129 height 15
type input "1.5C"
drag, startPoint x: 654, startPoint y: 268, endPoint x: 650, endPoint y: 284, distance: 16.3
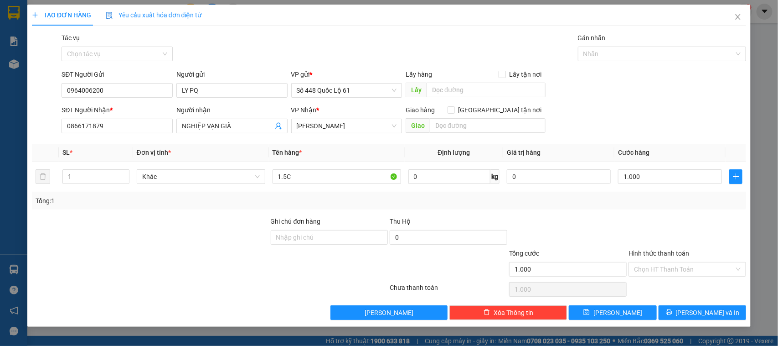
click at [654, 270] on input "Hình thức thanh toán" at bounding box center [684, 269] width 100 height 14
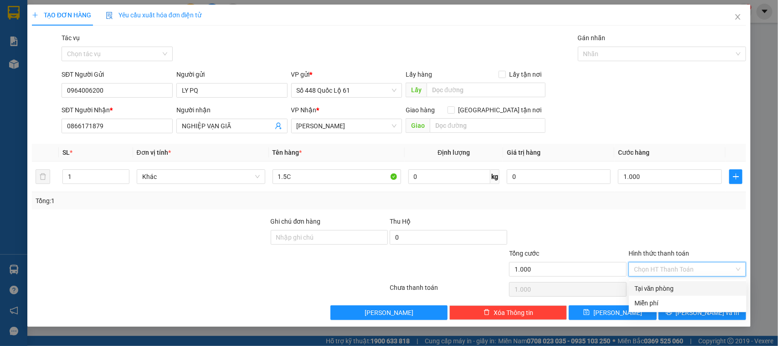
click at [650, 284] on div "Tại văn phòng" at bounding box center [688, 288] width 107 height 10
type input "0"
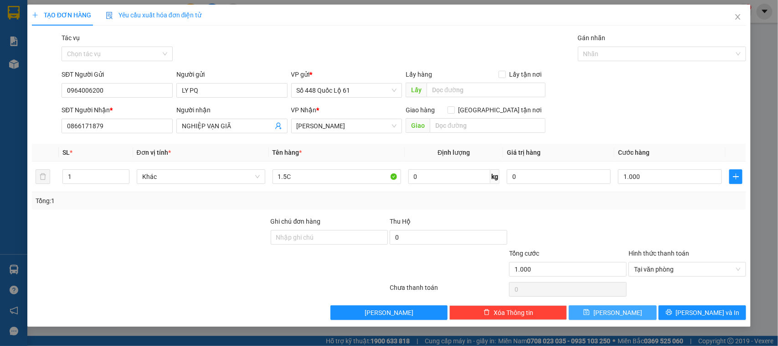
click at [628, 311] on button "Lưu" at bounding box center [613, 312] width 88 height 15
type input "0"
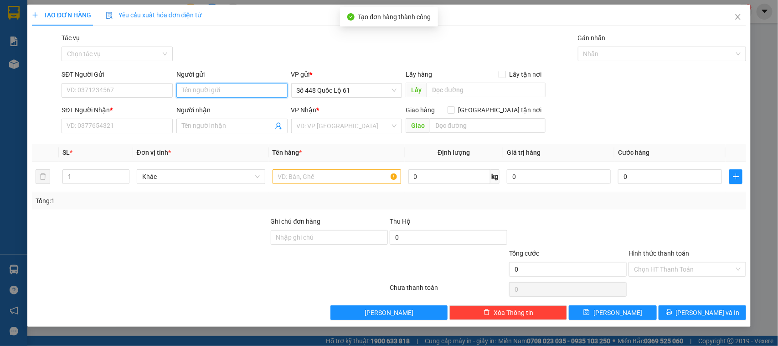
click at [243, 96] on input "Người gửi" at bounding box center [231, 90] width 111 height 15
click at [215, 107] on div "LY PQ - 0964006200" at bounding box center [232, 109] width 100 height 10
type input "0964006200"
type input "LY PQ"
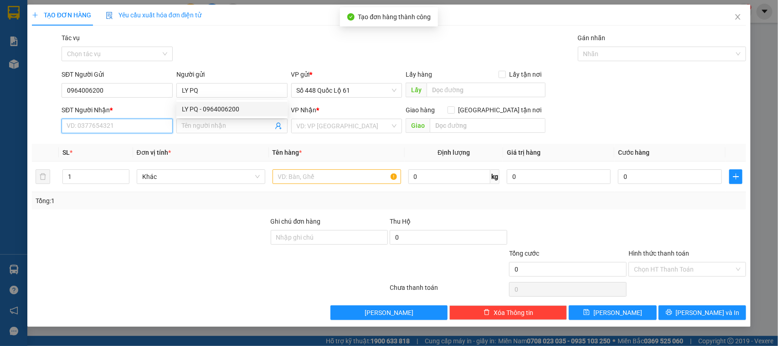
click at [154, 125] on input "SĐT Người Nhận *" at bounding box center [117, 126] width 111 height 15
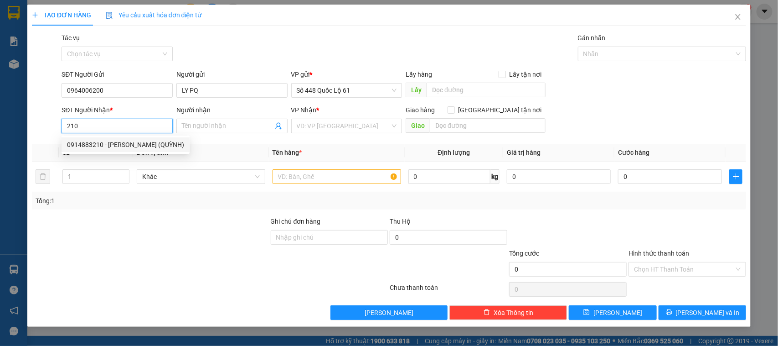
click at [143, 141] on div "0914883210 - PHAN RANG (QUỲNH)" at bounding box center [125, 145] width 117 height 10
type input "0914883210"
type input "[PERSON_NAME] (QUỲNH)"
checkbox input "true"
type input "[PERSON_NAME]"
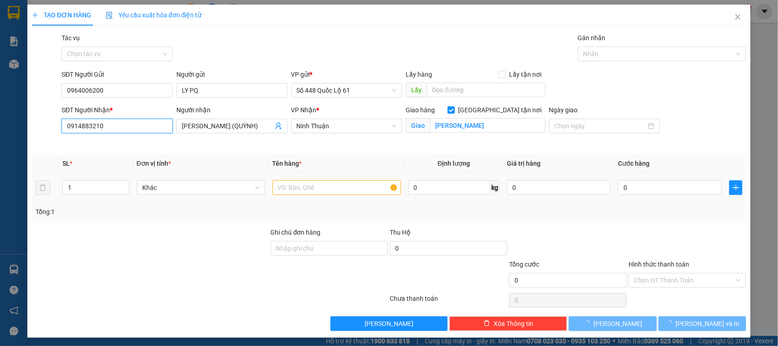
type input "0914883210"
click at [295, 192] on input "text" at bounding box center [337, 187] width 129 height 15
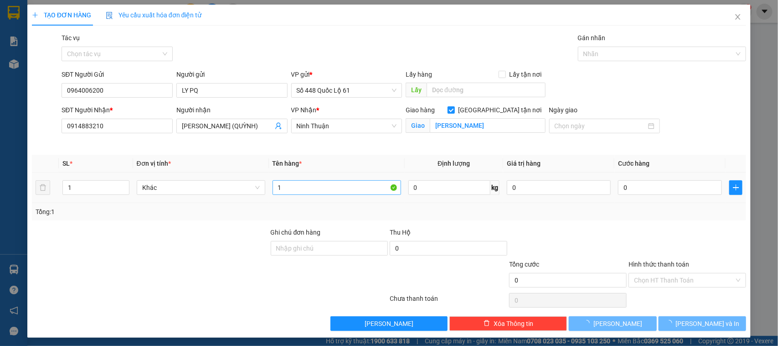
type input "100.000"
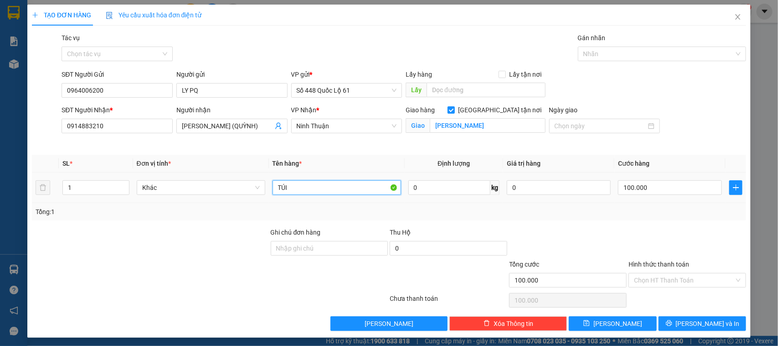
click at [298, 194] on input "TÚI" at bounding box center [337, 187] width 129 height 15
type input "T"
type input "1.5C"
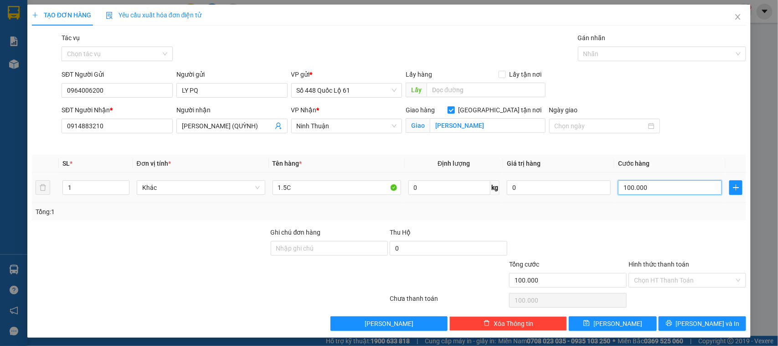
click at [642, 185] on input "100.000" at bounding box center [670, 187] width 104 height 15
type input "1"
type input "1.000"
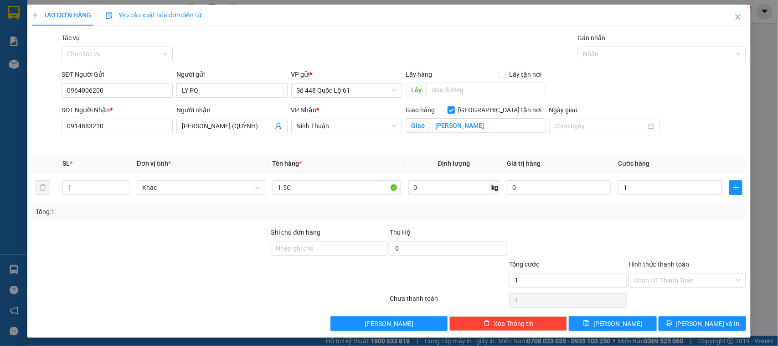
type input "1.000"
drag, startPoint x: 621, startPoint y: 234, endPoint x: 648, endPoint y: 266, distance: 41.7
click at [622, 233] on div "Ghi chú đơn hàng Thu Hộ 0" at bounding box center [389, 243] width 717 height 32
click at [648, 270] on div "Hình thức thanh toán" at bounding box center [688, 266] width 118 height 14
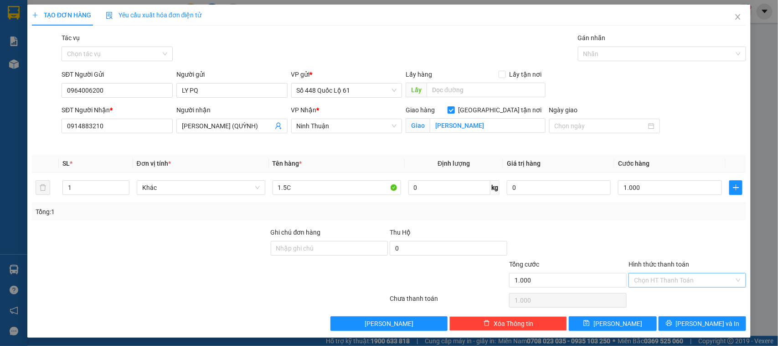
click at [642, 283] on input "Hình thức thanh toán" at bounding box center [684, 280] width 100 height 14
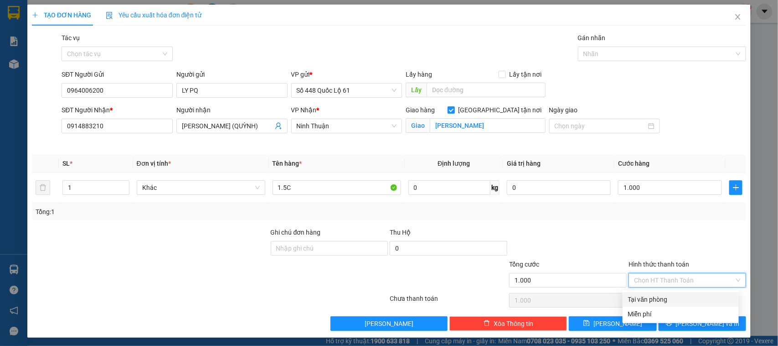
click at [637, 298] on div "Tại văn phòng" at bounding box center [680, 299] width 105 height 10
type input "0"
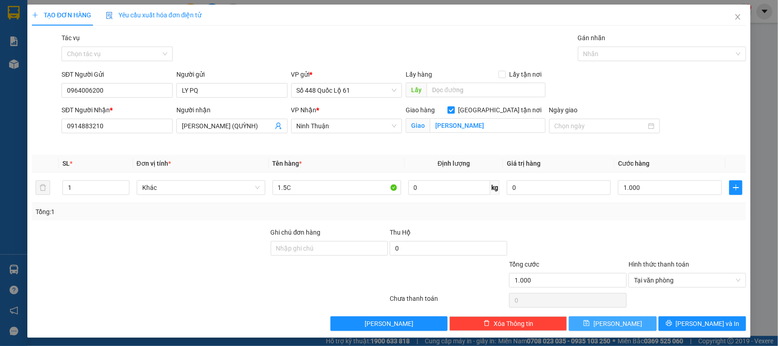
click at [615, 322] on span "Lưu" at bounding box center [618, 323] width 49 height 10
checkbox input "false"
type input "0"
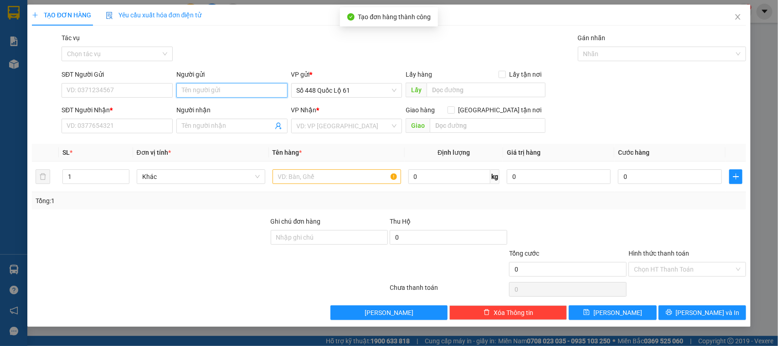
click at [201, 85] on input "Người gửi" at bounding box center [231, 90] width 111 height 15
click at [202, 107] on div "LY PQ - 0964006200" at bounding box center [232, 109] width 100 height 10
type input "0964006200"
type input "LY PQ"
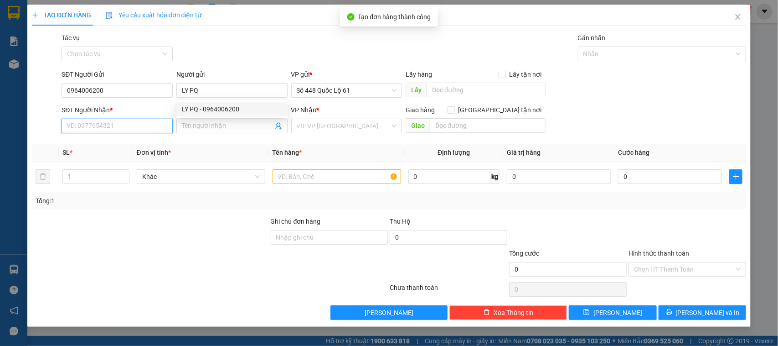
click at [103, 125] on input "SĐT Người Nhận *" at bounding box center [117, 126] width 111 height 15
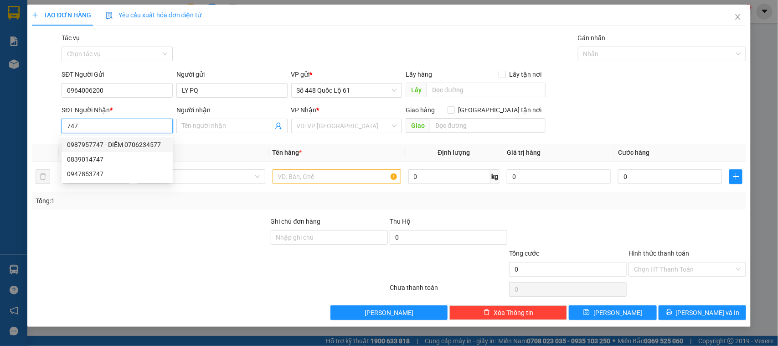
click at [122, 146] on div "0987957747 - DIỄM 0706234577" at bounding box center [117, 145] width 100 height 10
type input "0987957747"
type input "DIỄM 0706234577"
checkbox input "true"
type input "bo cho diem hang ba thuy ko bo vu map"
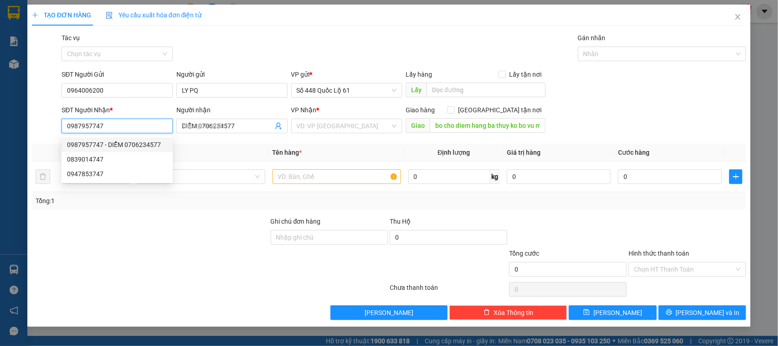
type input "1.000"
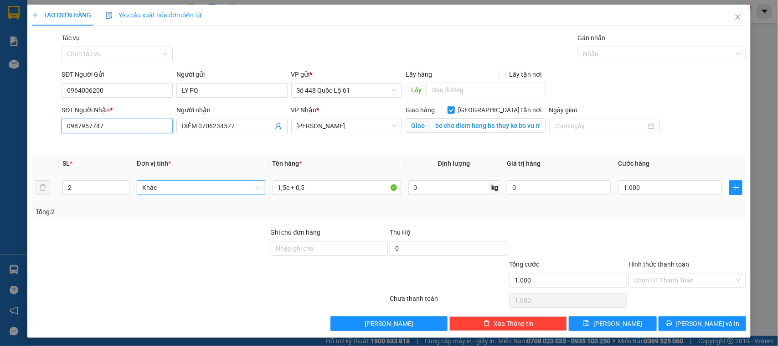
type input "0987957747"
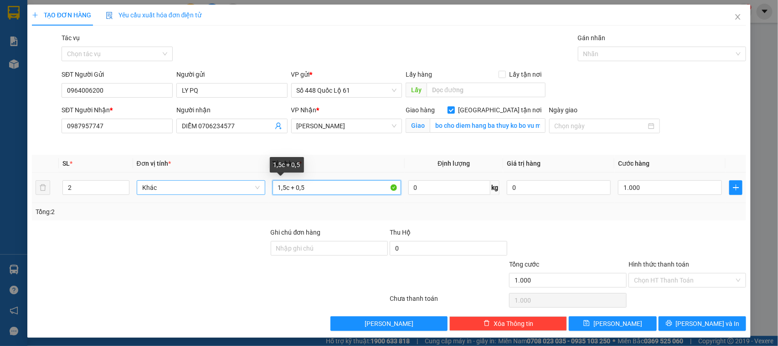
drag, startPoint x: 251, startPoint y: 192, endPoint x: 245, endPoint y: 190, distance: 6.6
click at [244, 190] on tr "2 Khác 1,5c + 0,5 0 kg 0 1.000" at bounding box center [389, 187] width 715 height 31
type input "1C"
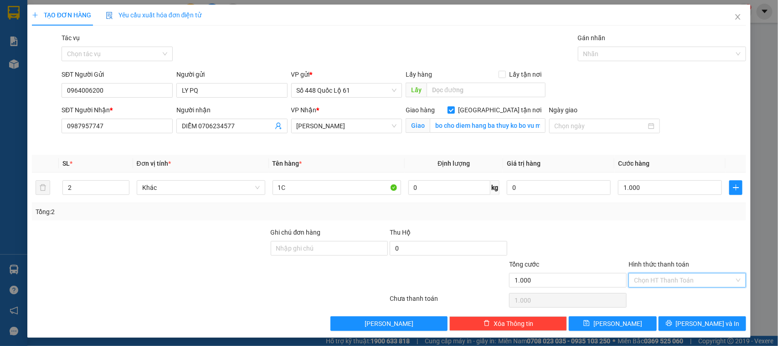
drag, startPoint x: 650, startPoint y: 281, endPoint x: 648, endPoint y: 292, distance: 11.1
click at [651, 284] on input "Hình thức thanh toán" at bounding box center [684, 280] width 100 height 14
drag, startPoint x: 648, startPoint y: 292, endPoint x: 643, endPoint y: 303, distance: 12.2
click at [648, 293] on div "Tại văn phòng" at bounding box center [681, 299] width 116 height 15
type input "0"
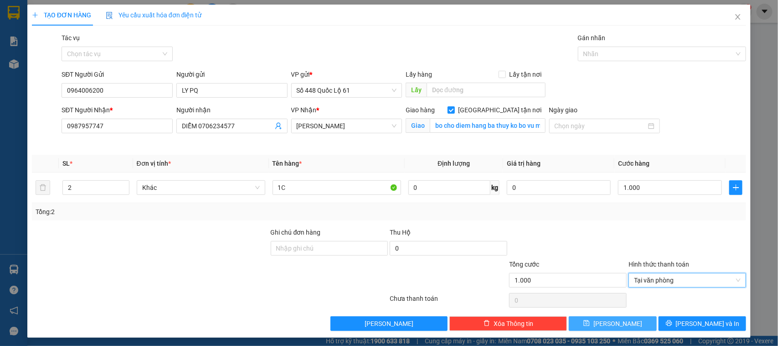
click at [632, 325] on button "Lưu" at bounding box center [613, 323] width 88 height 15
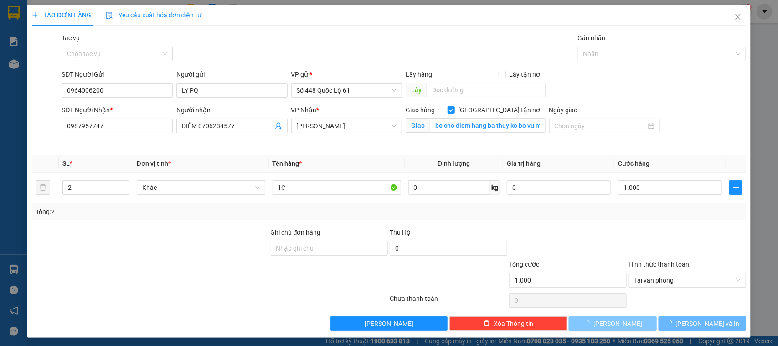
checkbox input "false"
type input "0"
